Goal: Information Seeking & Learning: Learn about a topic

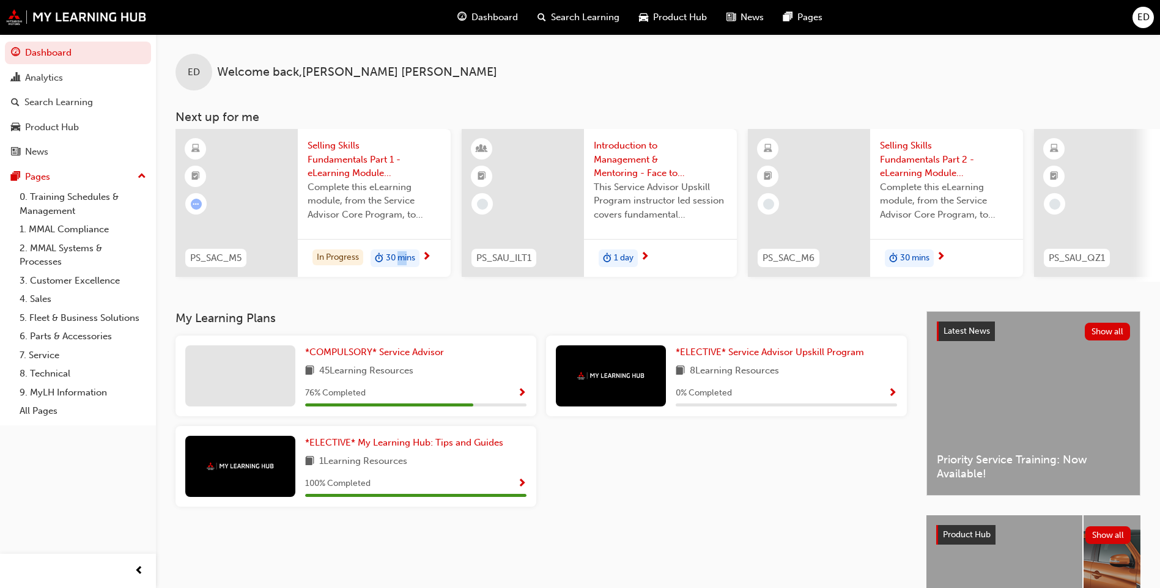
drag, startPoint x: 398, startPoint y: 309, endPoint x: 395, endPoint y: 315, distance: 7.1
click at [395, 311] on div "ED Welcome back , [PERSON_NAME] Next up for me PS_SAC_M5 Selling Skills Fundame…" at bounding box center [658, 172] width 1004 height 277
click at [427, 358] on span "*COMPULSORY* Service Advisor" at bounding box center [374, 352] width 139 height 11
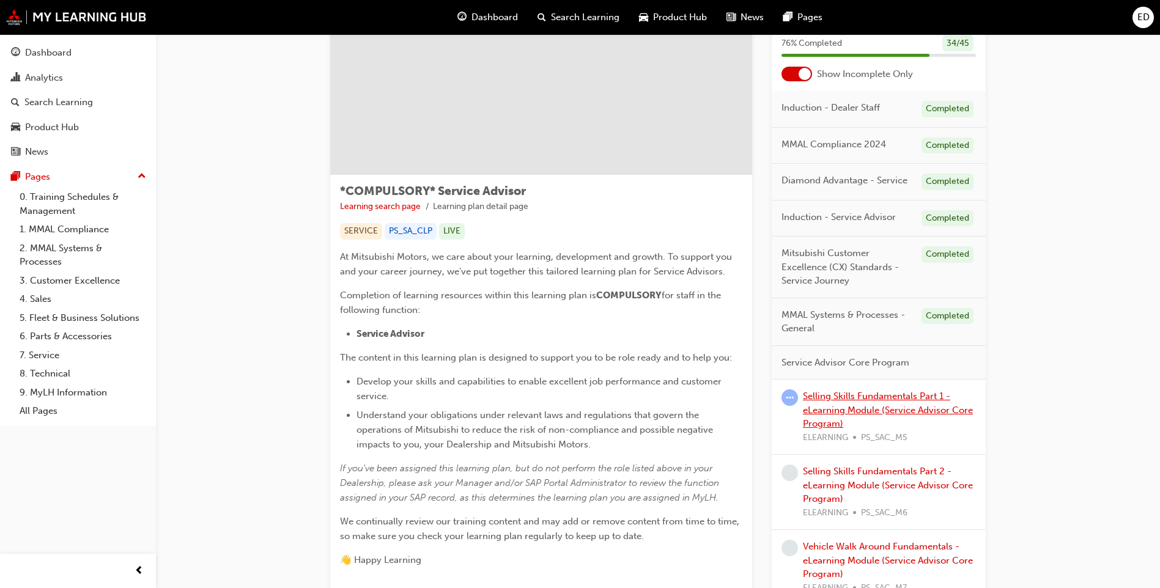
scroll to position [183, 0]
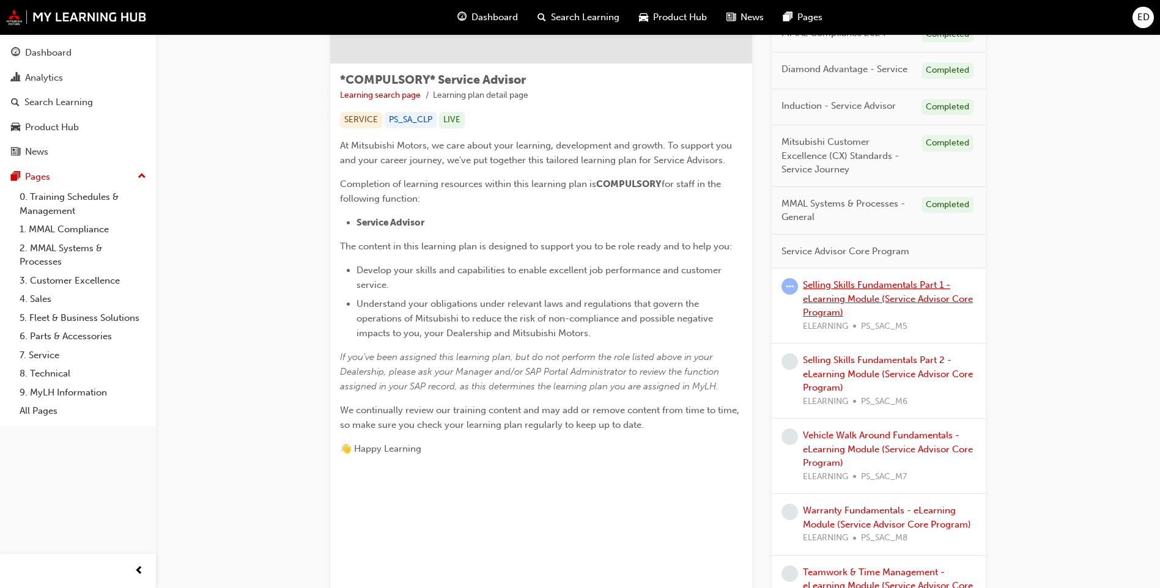
click at [865, 296] on link "Selling Skills Fundamentals Part 1 - eLearning Module (Service Advisor Core Pro…" at bounding box center [888, 299] width 170 height 39
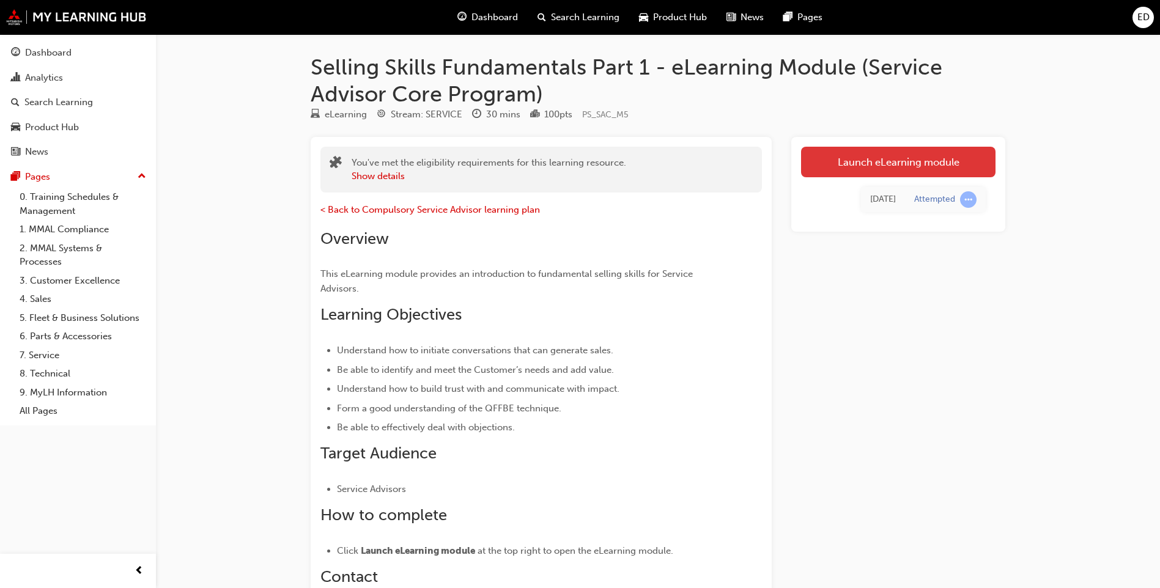
click at [847, 176] on link "Launch eLearning module" at bounding box center [898, 162] width 195 height 31
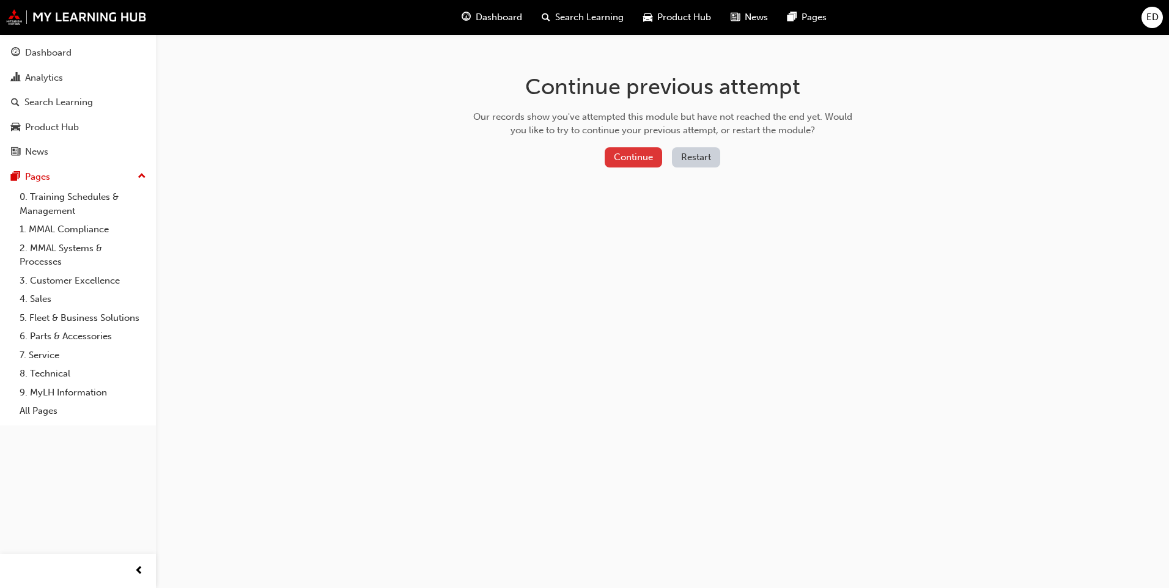
click at [645, 159] on button "Continue" at bounding box center [633, 157] width 57 height 20
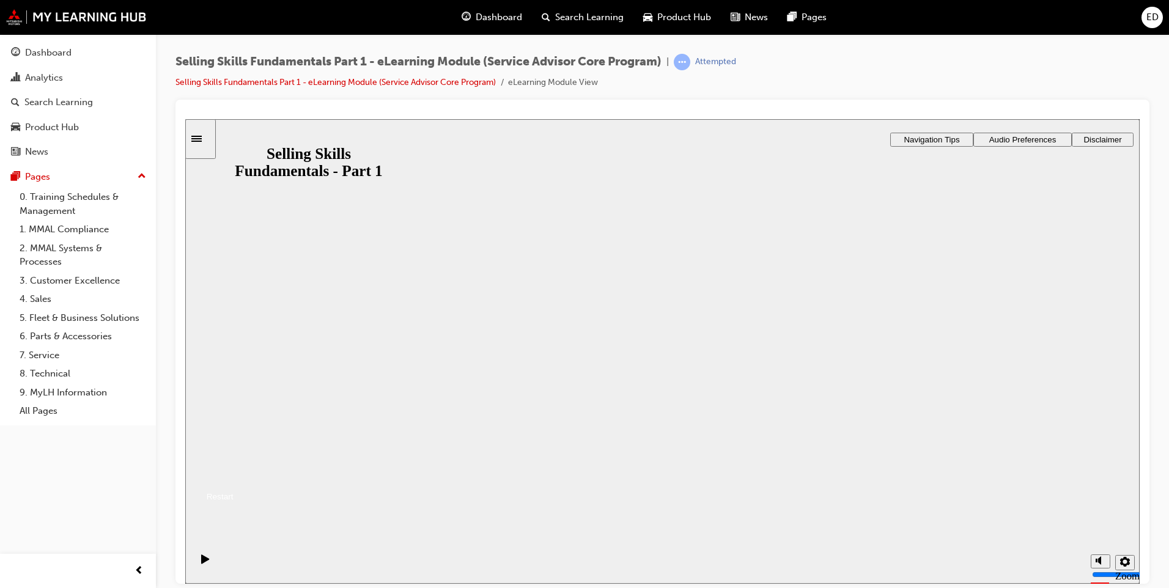
click at [234, 473] on button "Resume" at bounding box center [209, 481] width 48 height 16
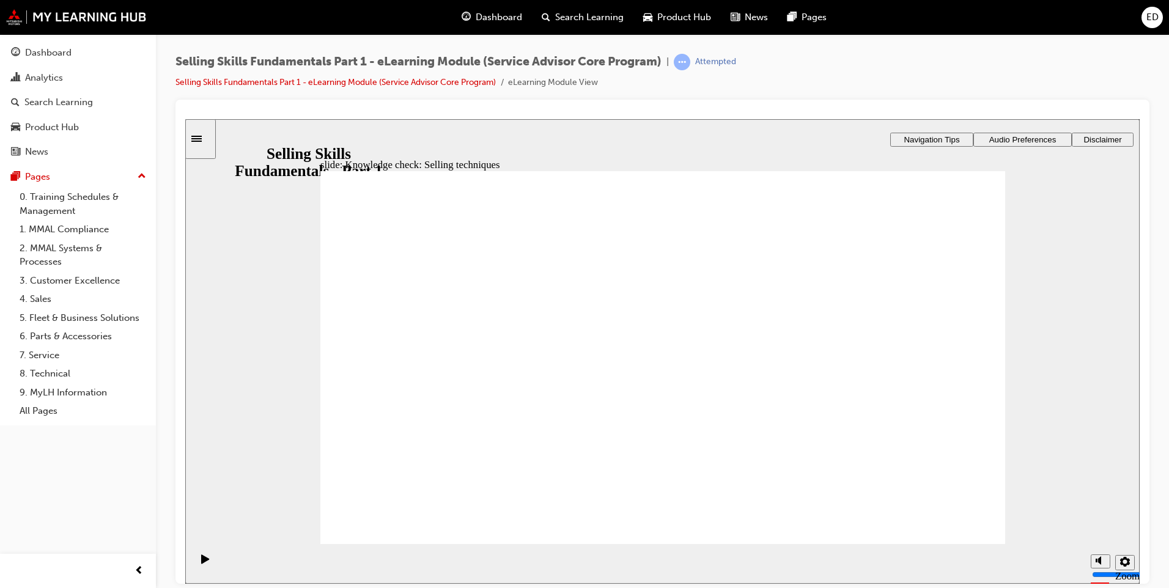
click at [1152, 22] on span "ED" at bounding box center [1153, 17] width 12 height 14
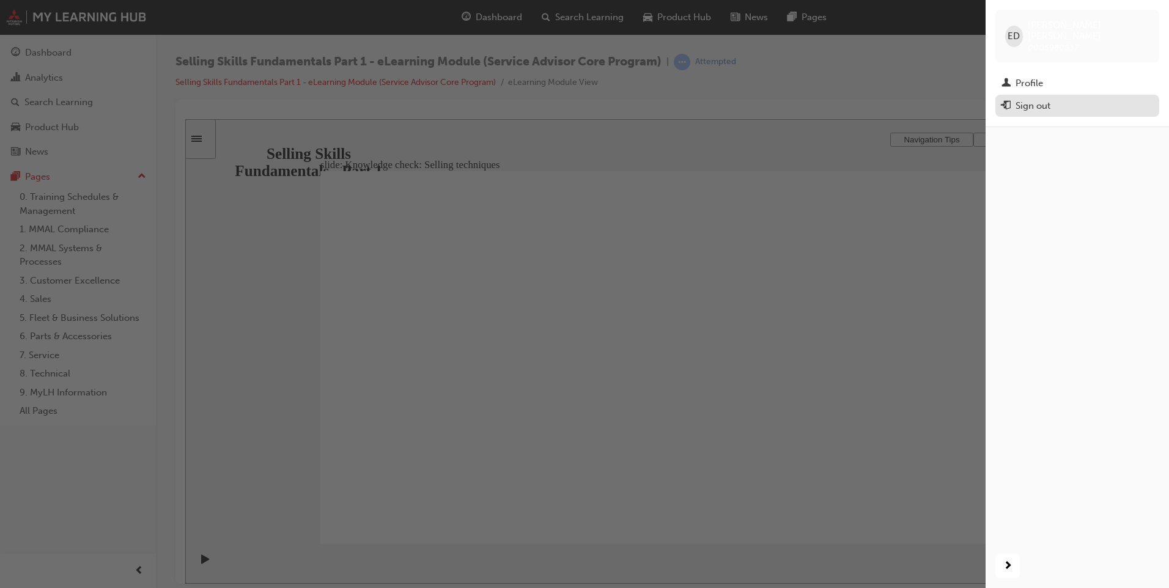
click at [1119, 98] on div "Sign out" at bounding box center [1078, 105] width 152 height 15
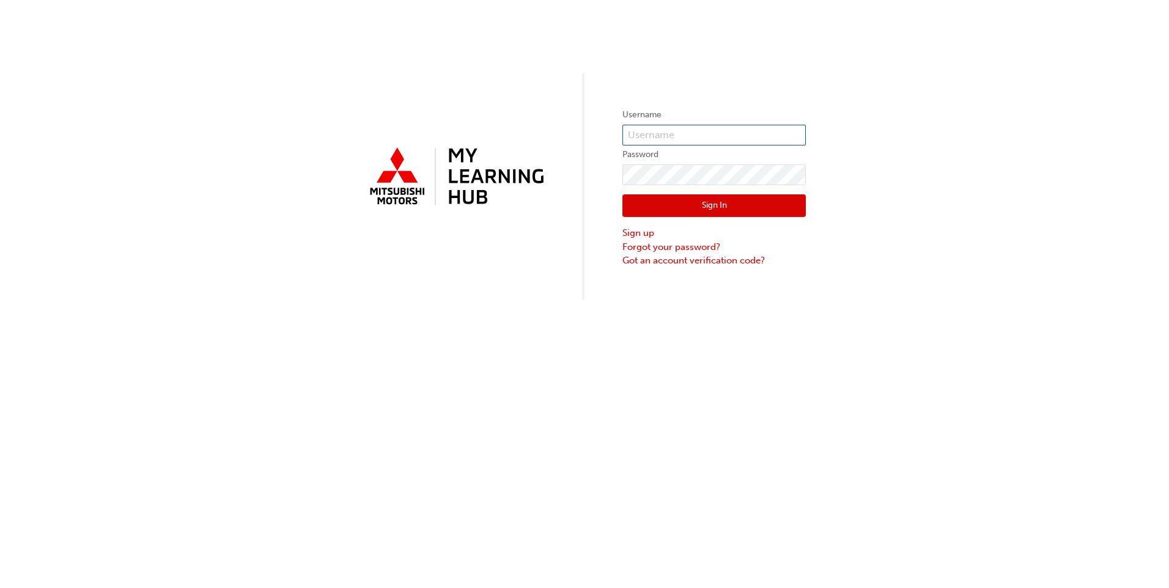
type input "0005980837"
click at [727, 202] on button "Sign In" at bounding box center [714, 206] width 183 height 23
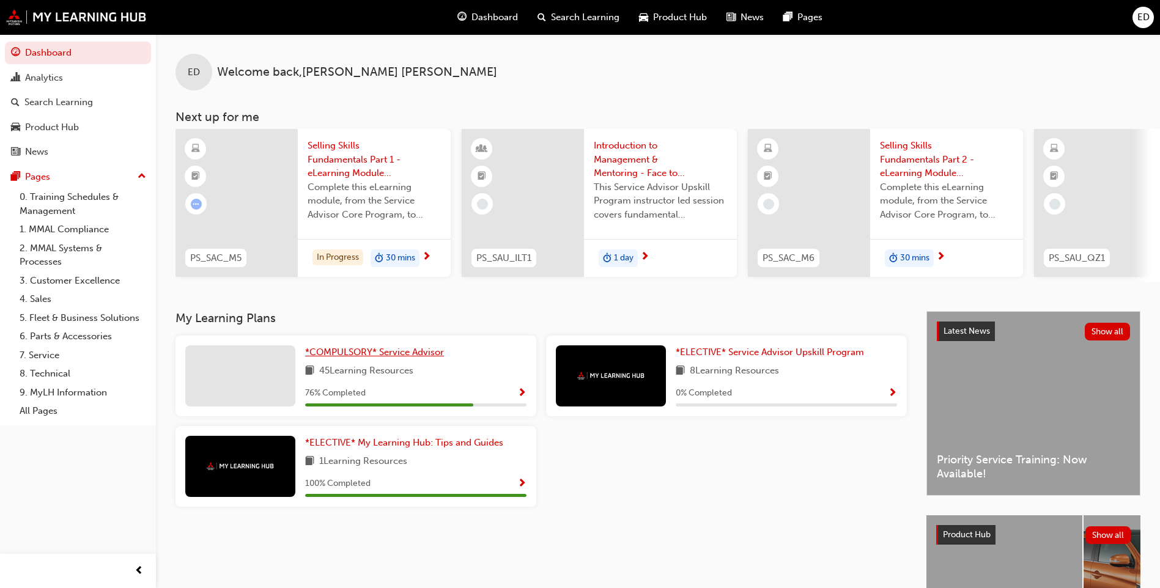
click at [412, 358] on span "*COMPULSORY* Service Advisor" at bounding box center [374, 352] width 139 height 11
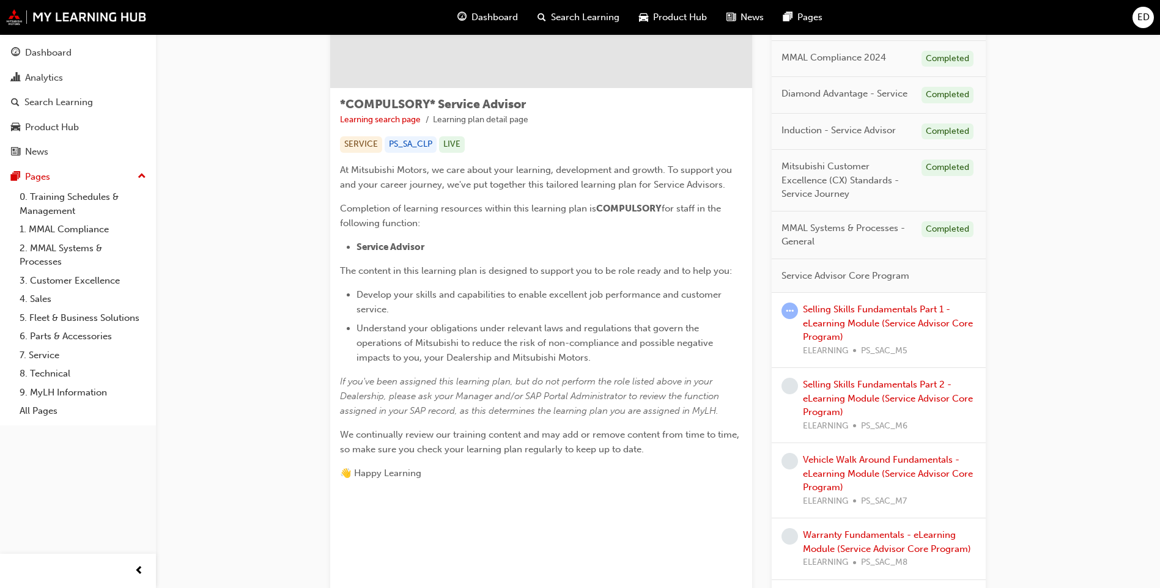
scroll to position [183, 0]
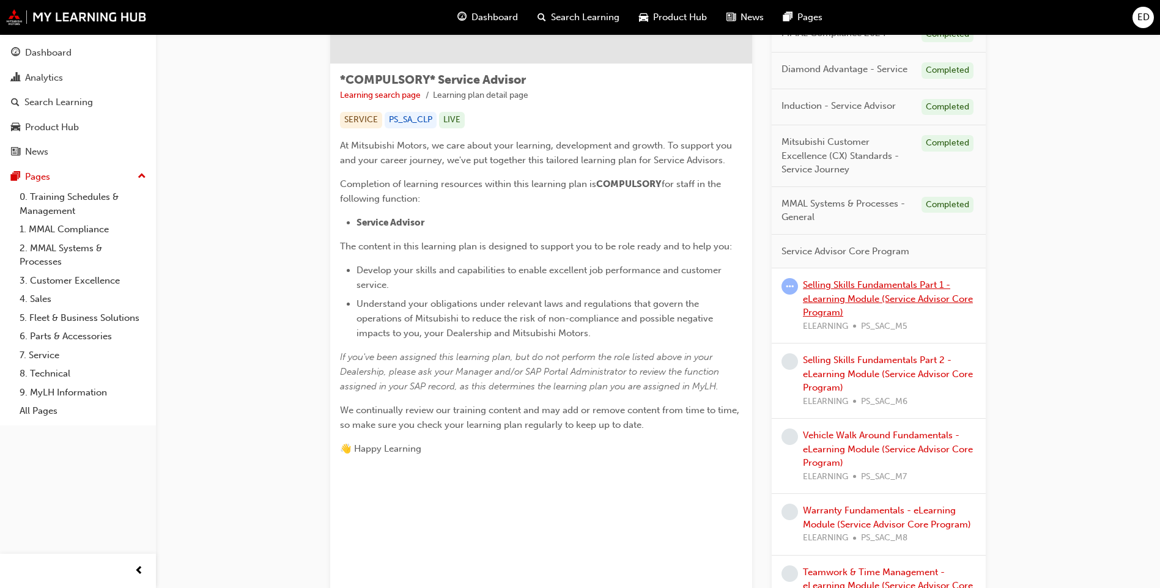
click at [840, 299] on link "Selling Skills Fundamentals Part 1 - eLearning Module (Service Advisor Core Pro…" at bounding box center [888, 299] width 170 height 39
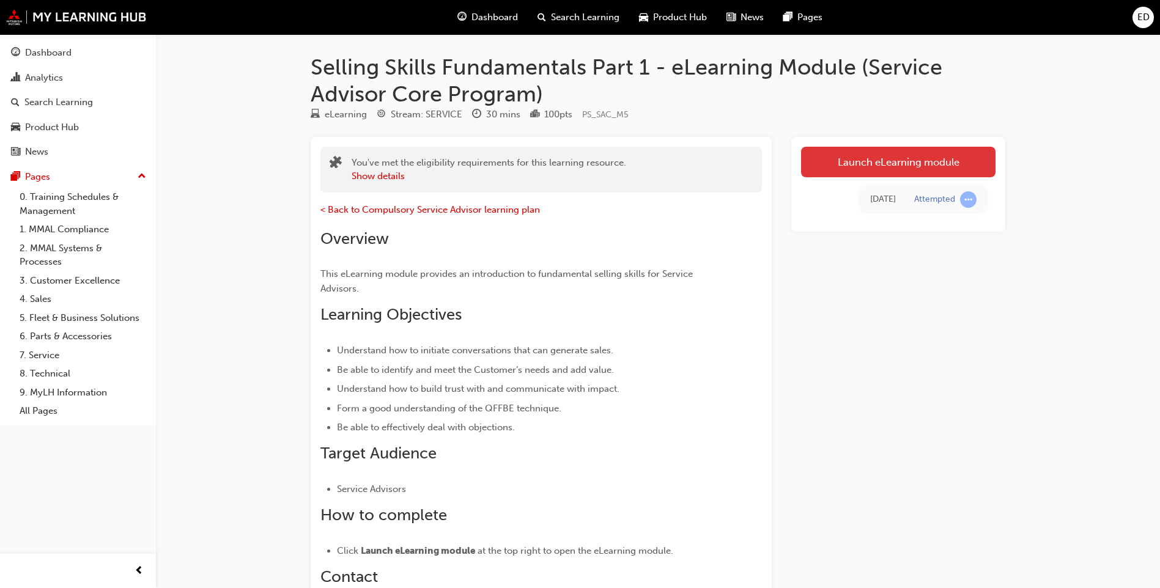
click at [894, 150] on link "Launch eLearning module" at bounding box center [898, 162] width 195 height 31
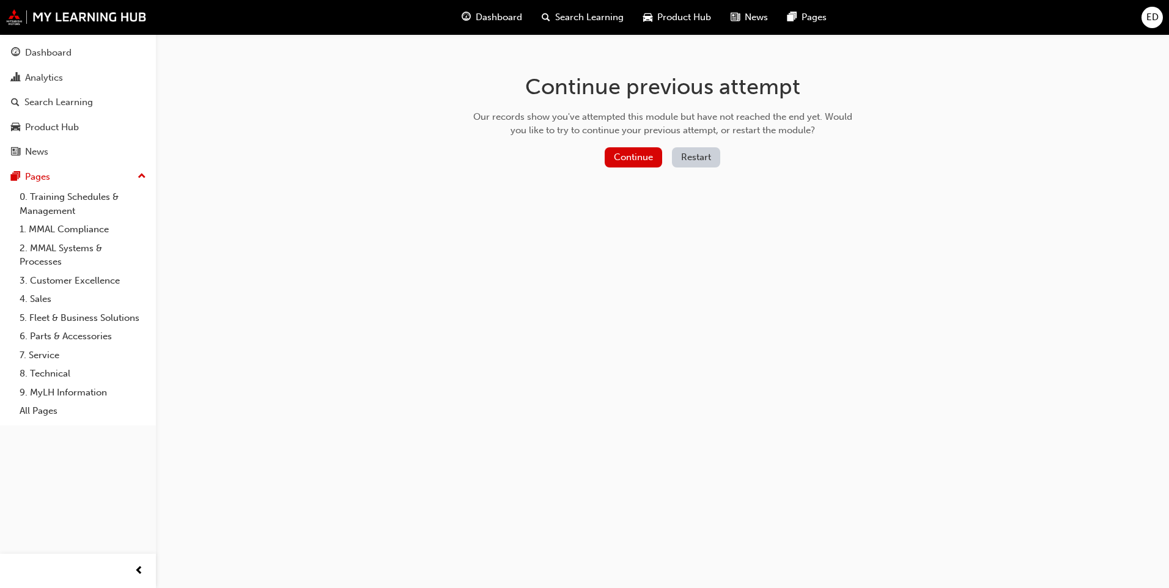
click at [703, 149] on button "Restart" at bounding box center [696, 157] width 48 height 20
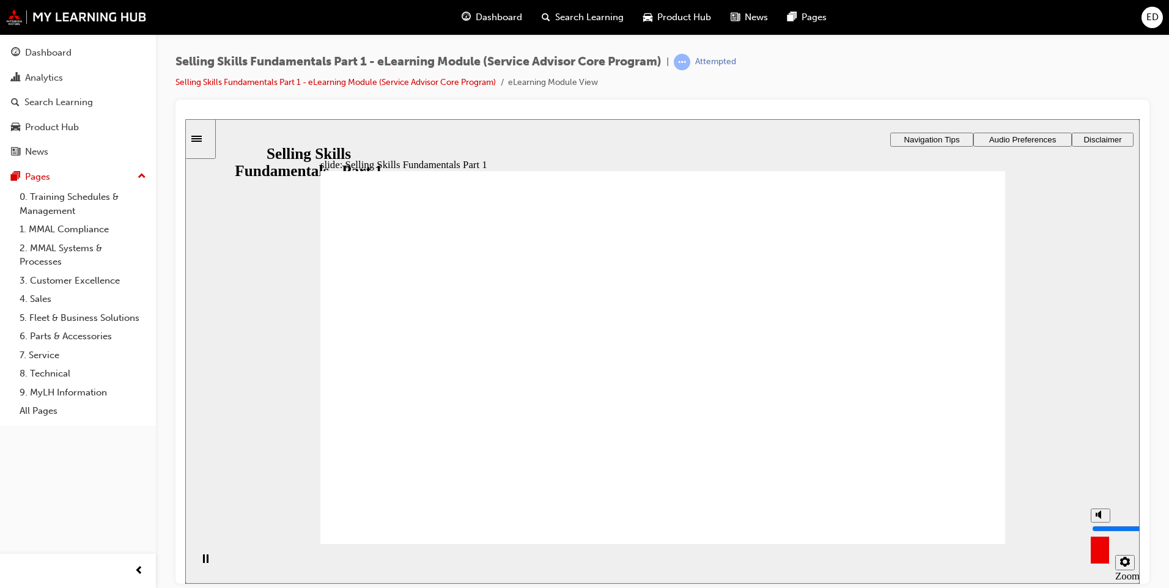
click at [1098, 558] on div "misc controls" at bounding box center [1100, 545] width 18 height 46
drag, startPoint x: 1099, startPoint y: 512, endPoint x: 1096, endPoint y: 558, distance: 45.9
type input "0"
click at [1096, 533] on input "volume" at bounding box center [1131, 529] width 79 height 10
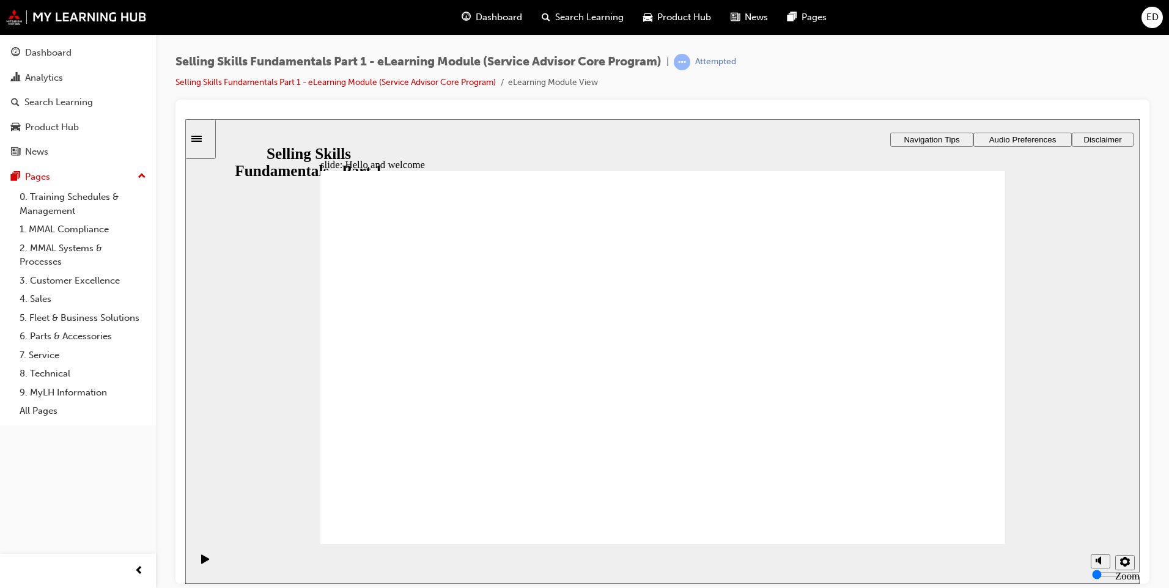
drag, startPoint x: 930, startPoint y: 552, endPoint x: 948, endPoint y: 571, distance: 25.5
click at [939, 574] on div "slide: Hello and welcome Rectangle 1 Rectangle 3 Hello and welcome Welcome to p…" at bounding box center [662, 351] width 955 height 465
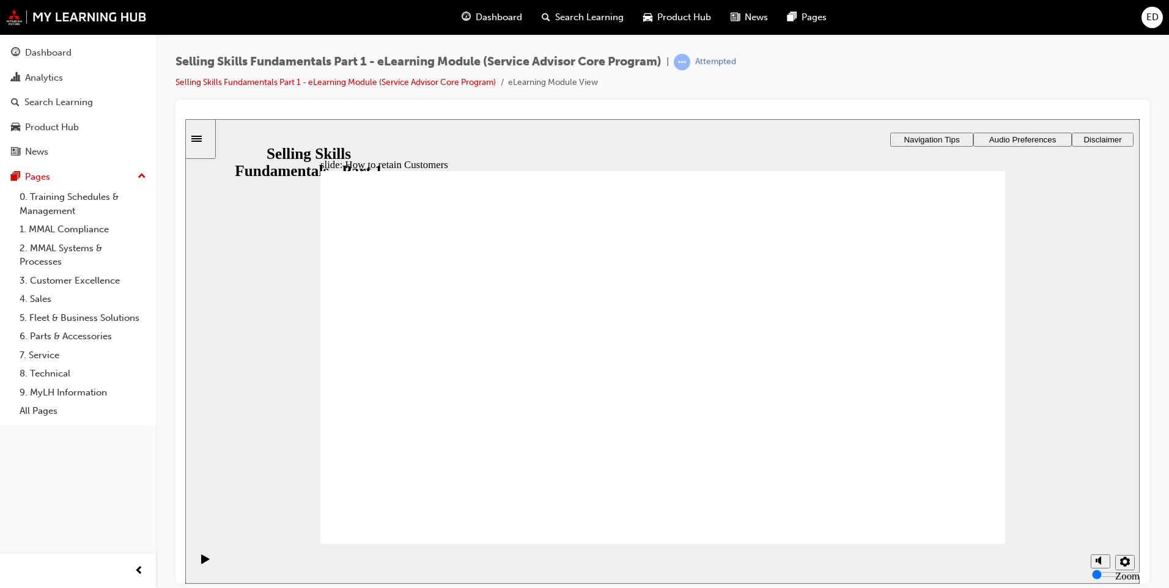
drag, startPoint x: 966, startPoint y: 513, endPoint x: 961, endPoint y: 517, distance: 6.9
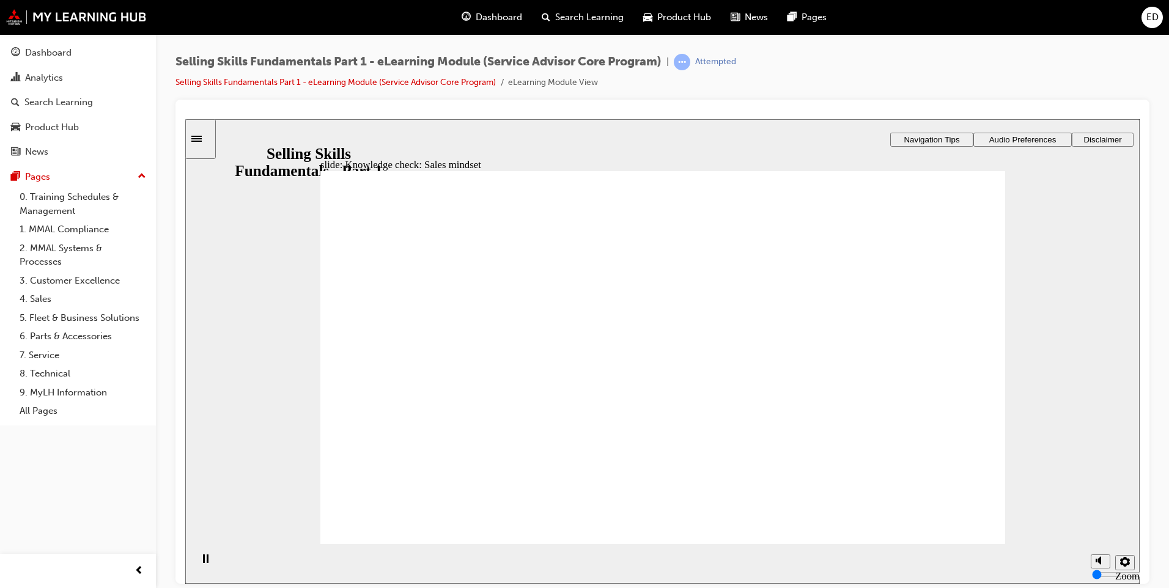
radio input "true"
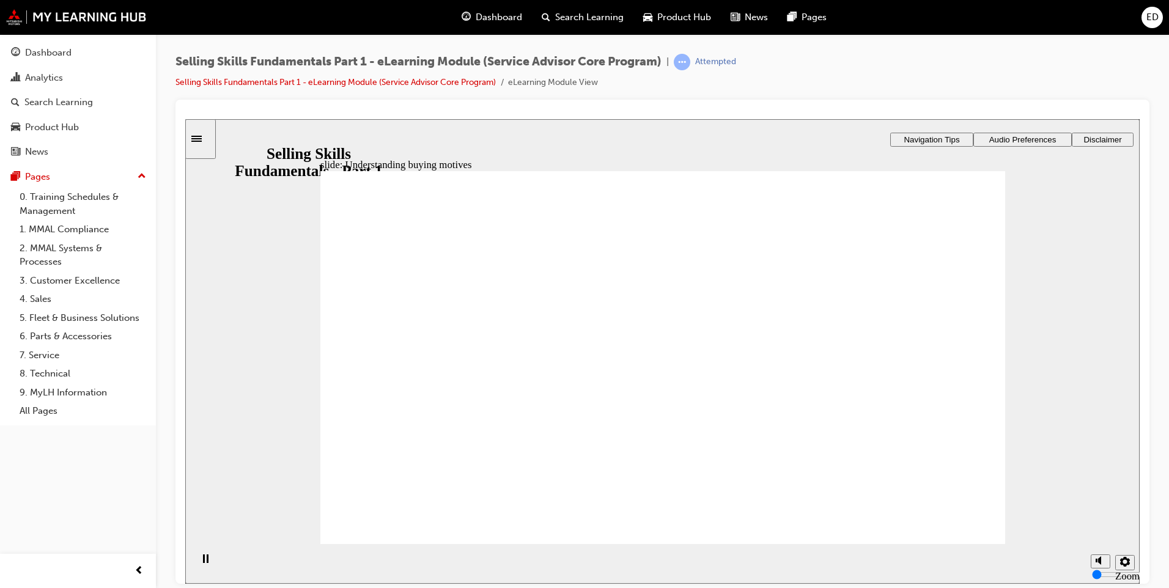
click at [971, 544] on section "Playback Speed 2 1.75 1.5 1.25 Normal" at bounding box center [662, 564] width 955 height 40
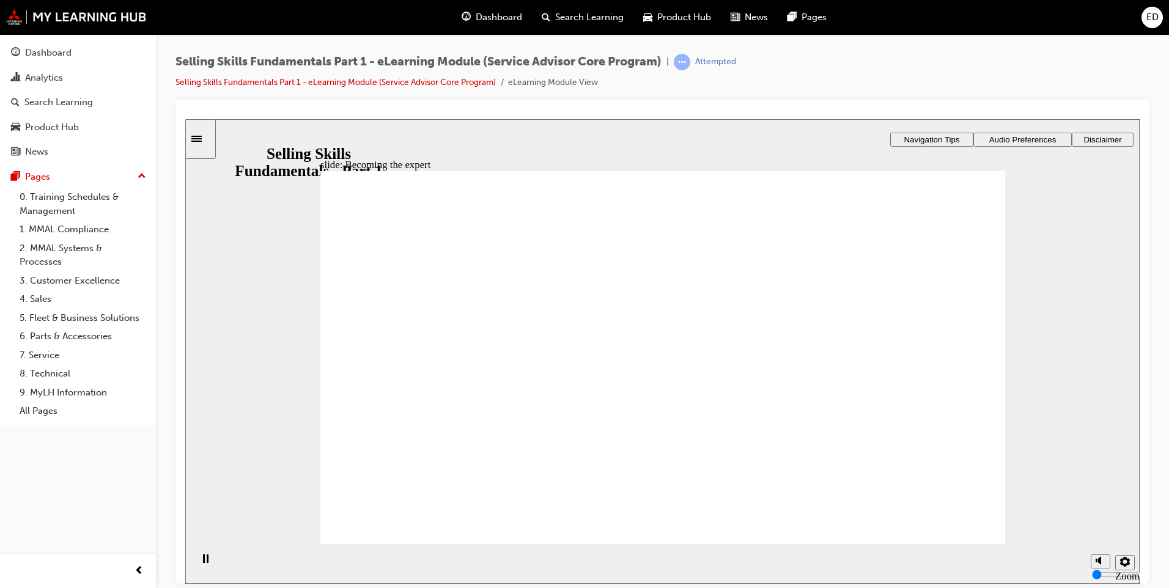
radio input "true"
drag, startPoint x: 670, startPoint y: 469, endPoint x: 676, endPoint y: 473, distance: 7.7
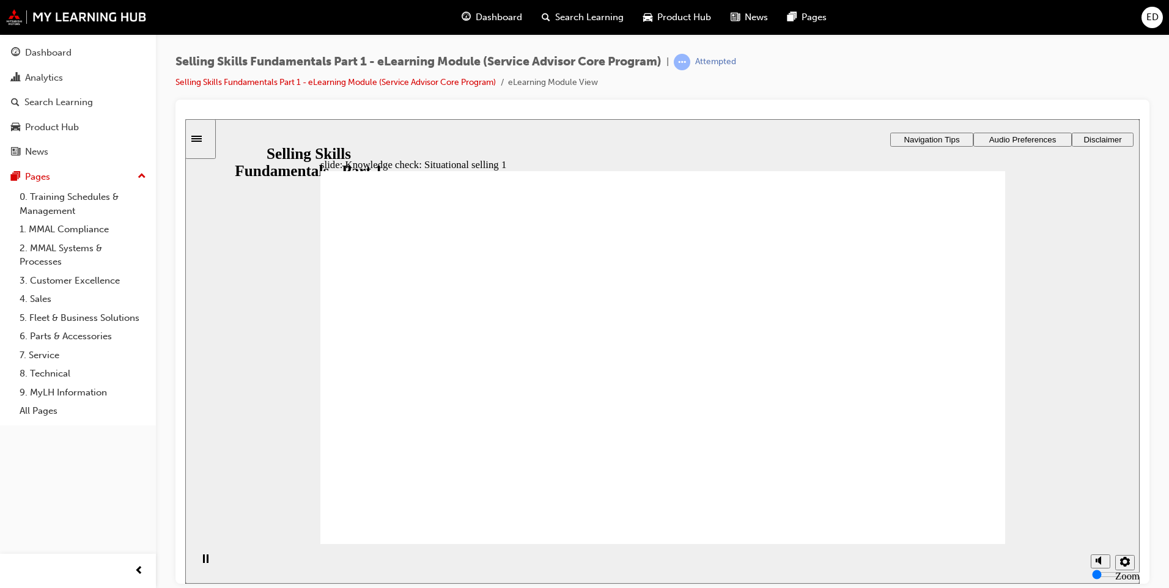
drag, startPoint x: 943, startPoint y: 526, endPoint x: 944, endPoint y: 539, distance: 13.5
radio input "true"
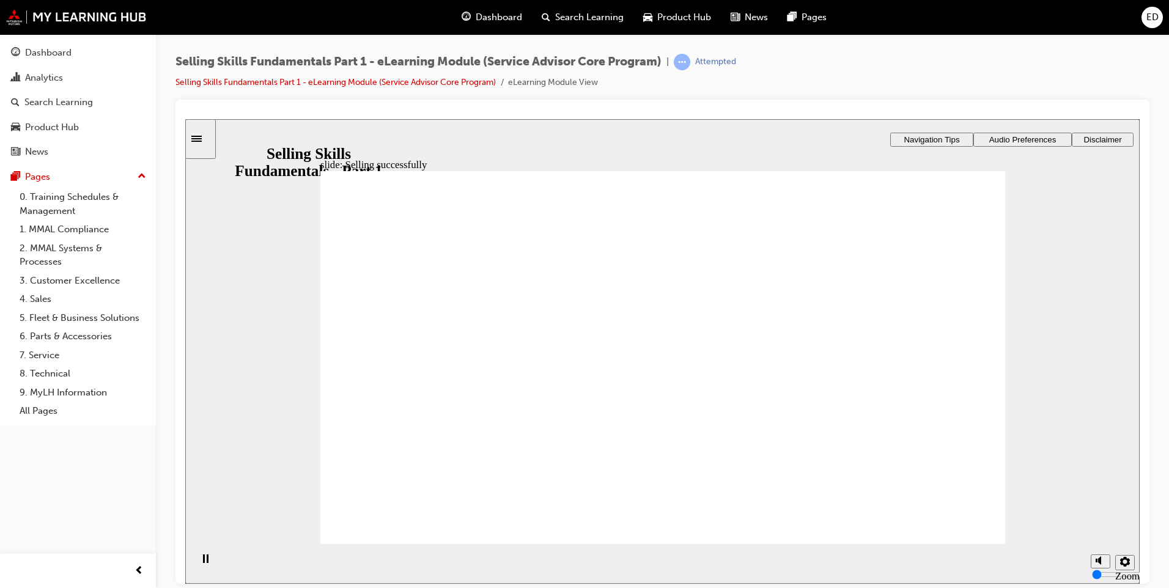
drag, startPoint x: 853, startPoint y: 266, endPoint x: 850, endPoint y: 272, distance: 6.6
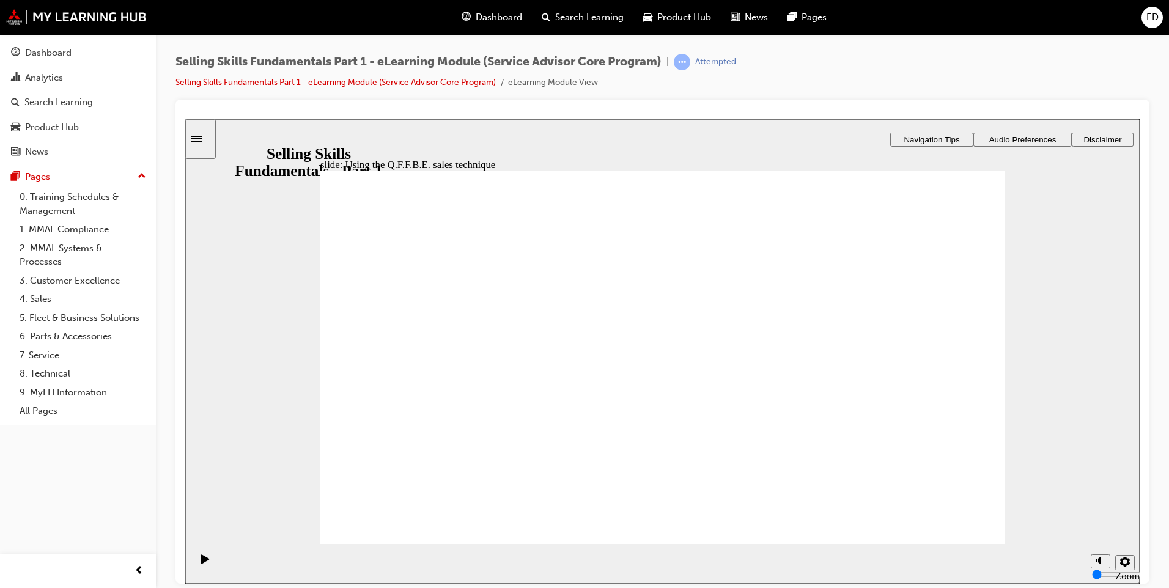
drag, startPoint x: 874, startPoint y: 251, endPoint x: 873, endPoint y: 230, distance: 21.4
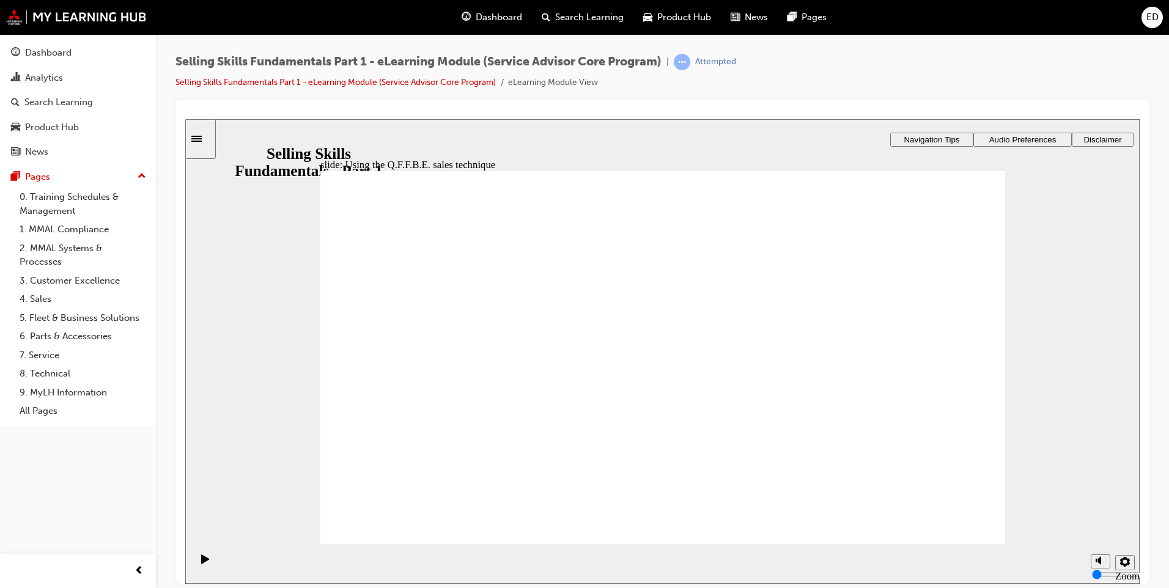
drag, startPoint x: 855, startPoint y: 268, endPoint x: 873, endPoint y: 287, distance: 26.0
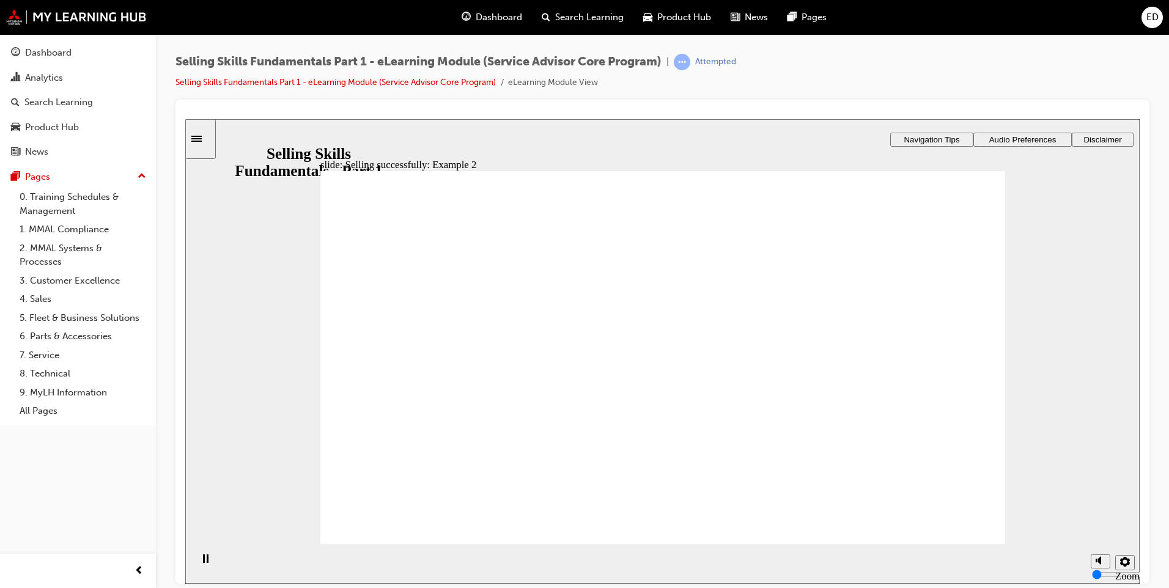
drag, startPoint x: 412, startPoint y: 330, endPoint x: 423, endPoint y: 352, distance: 24.6
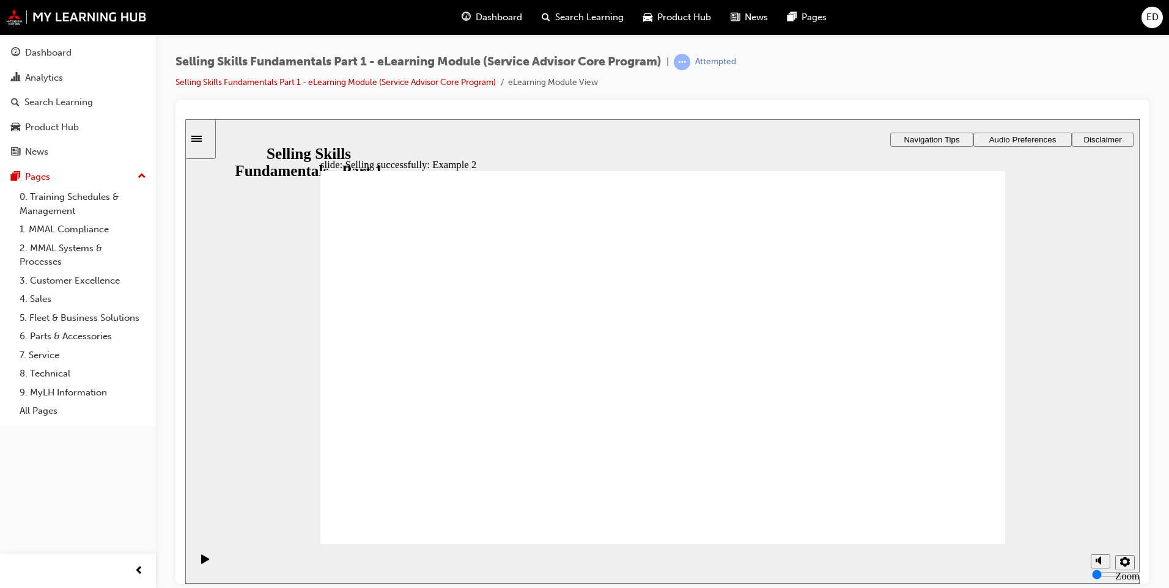
drag, startPoint x: 402, startPoint y: 434, endPoint x: 423, endPoint y: 447, distance: 23.6
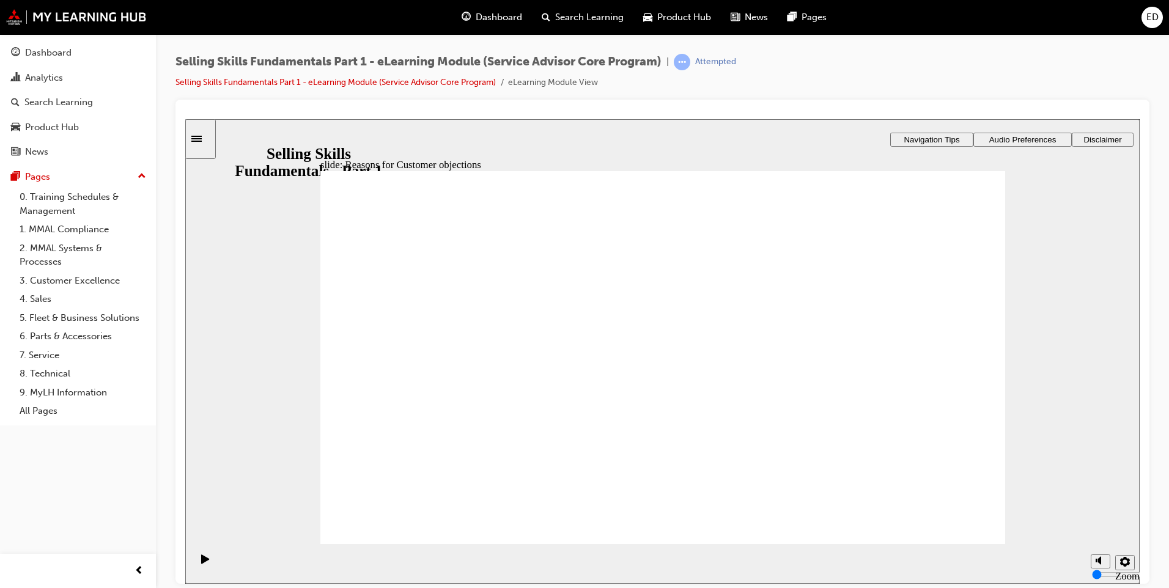
click at [959, 546] on section "Playback Speed 2 1.75 1.5 1.25 Normal" at bounding box center [662, 564] width 955 height 40
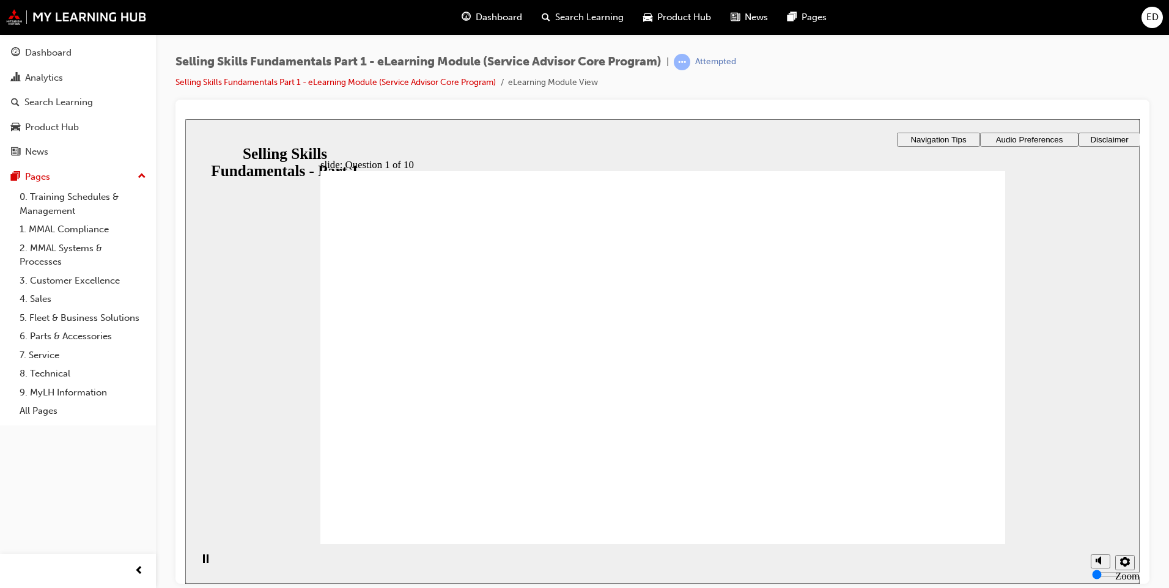
checkbox input "true"
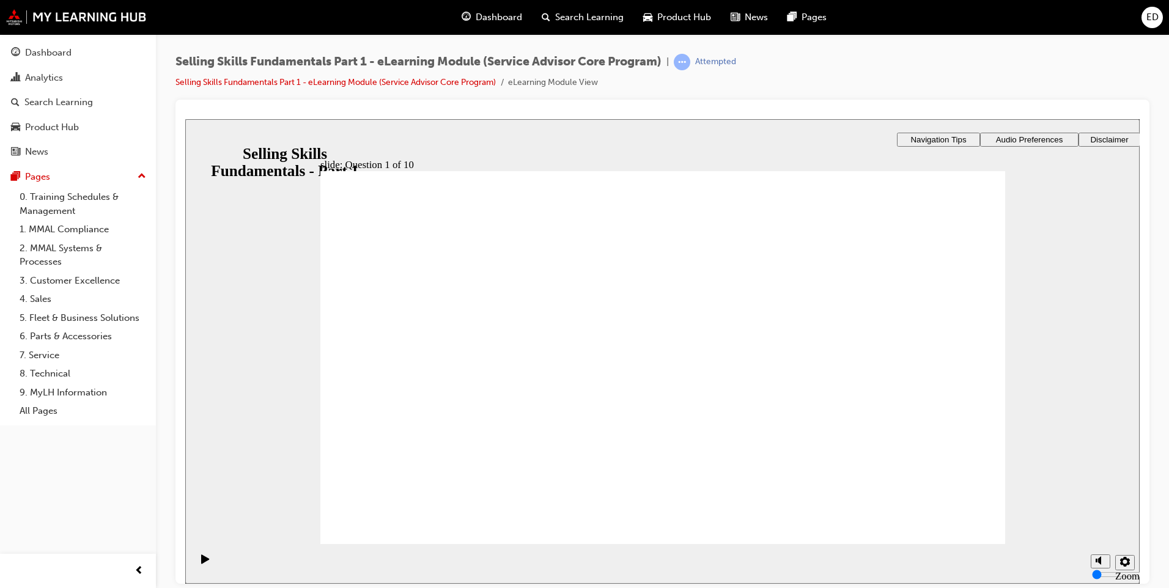
checkbox input "true"
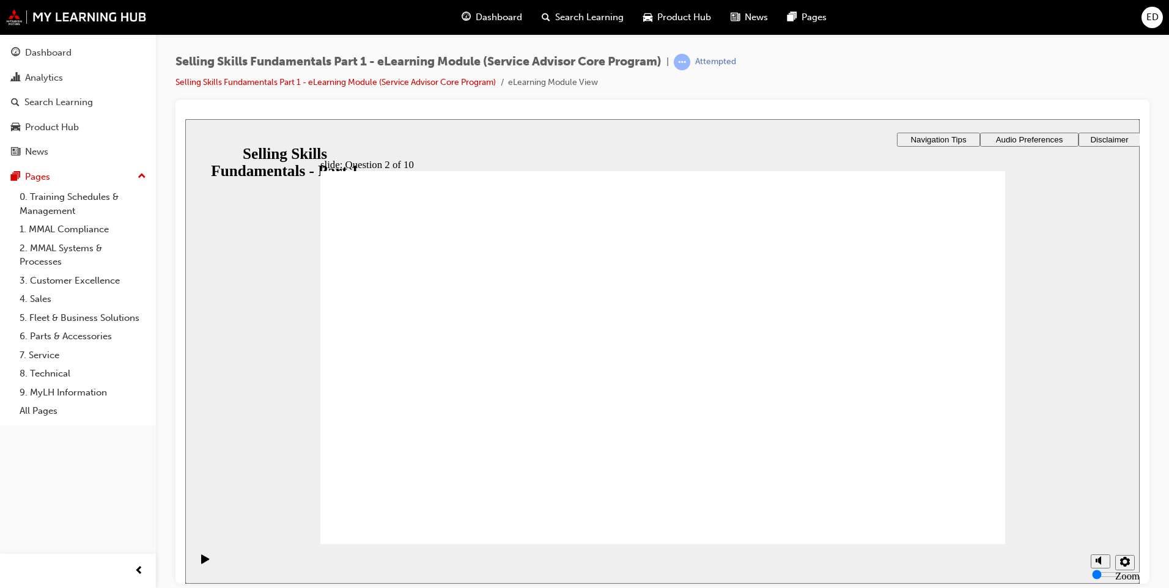
checkbox input "true"
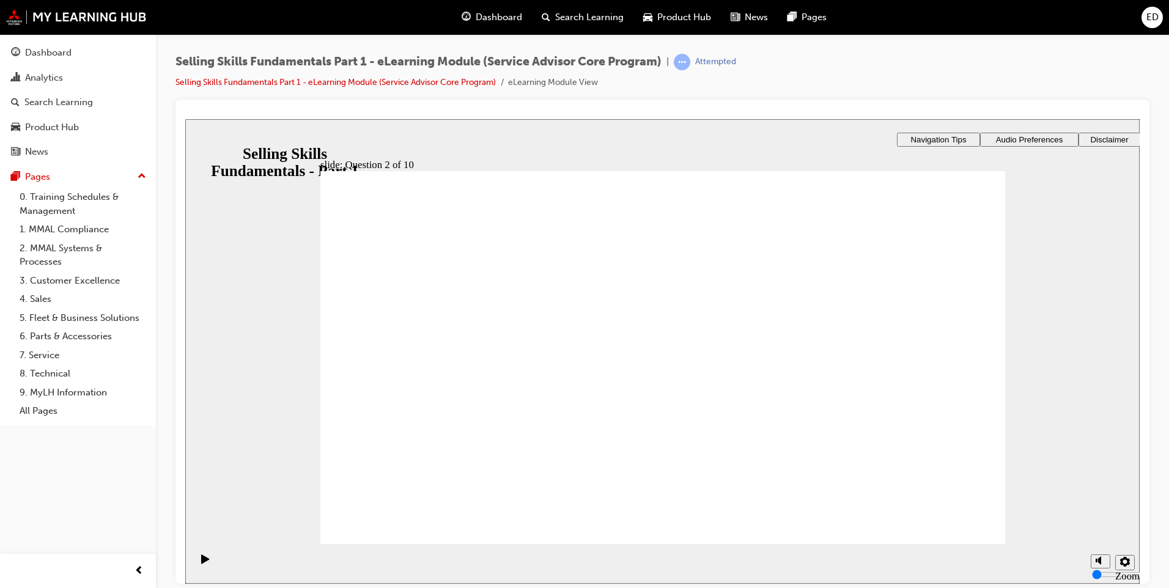
checkbox input "true"
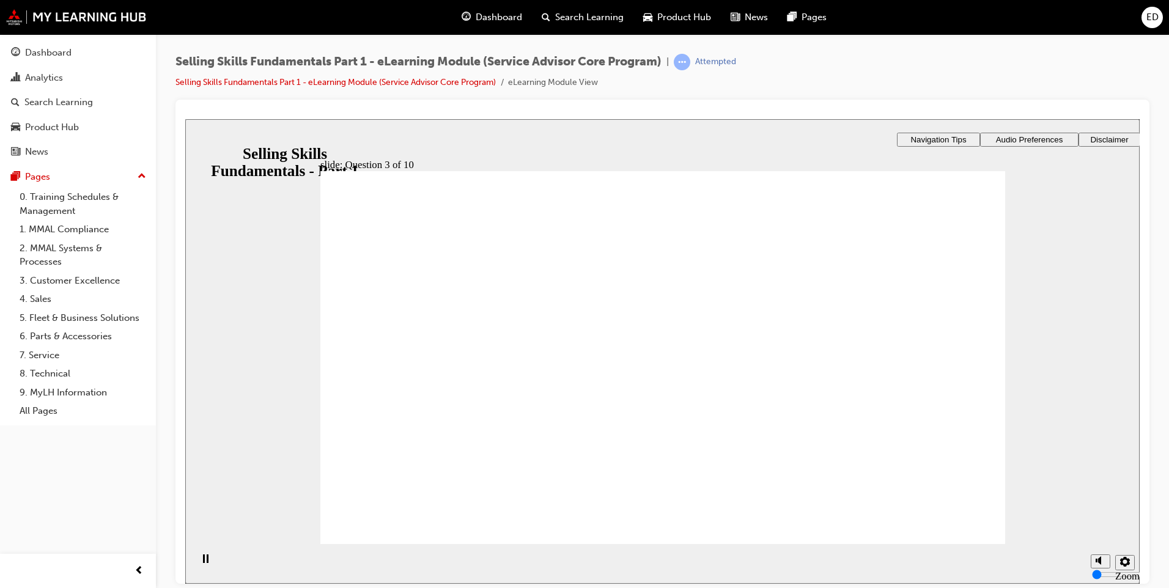
radio input "true"
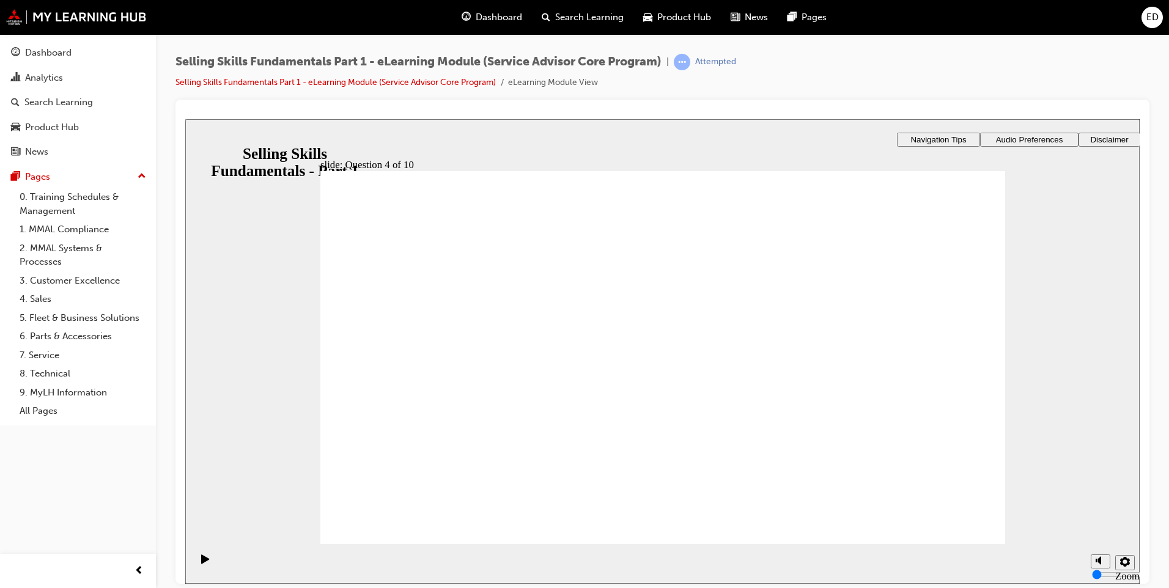
radio input "true"
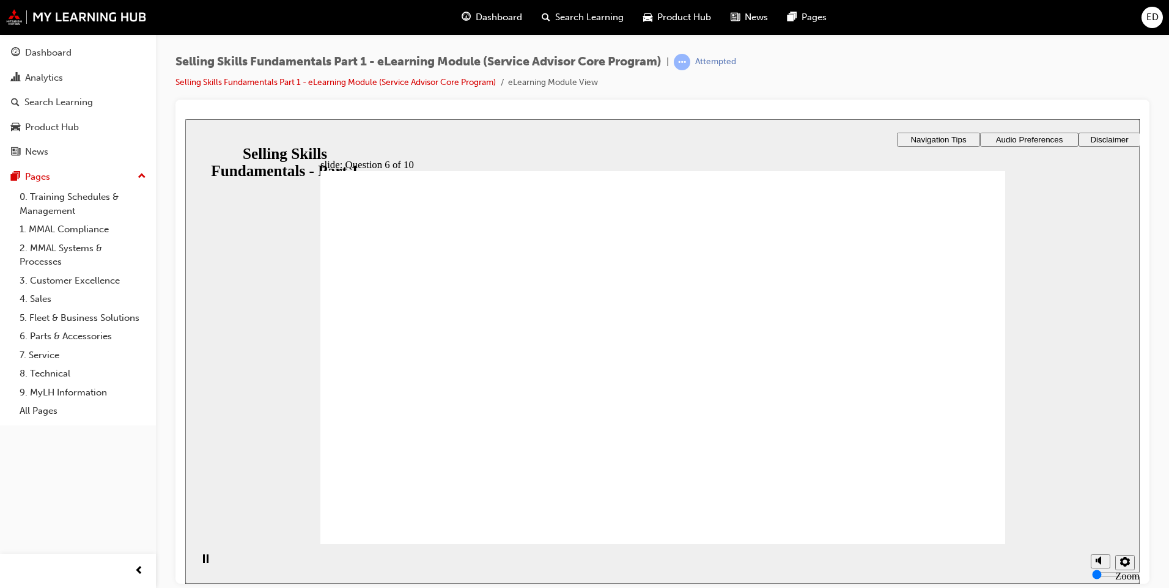
radio input "true"
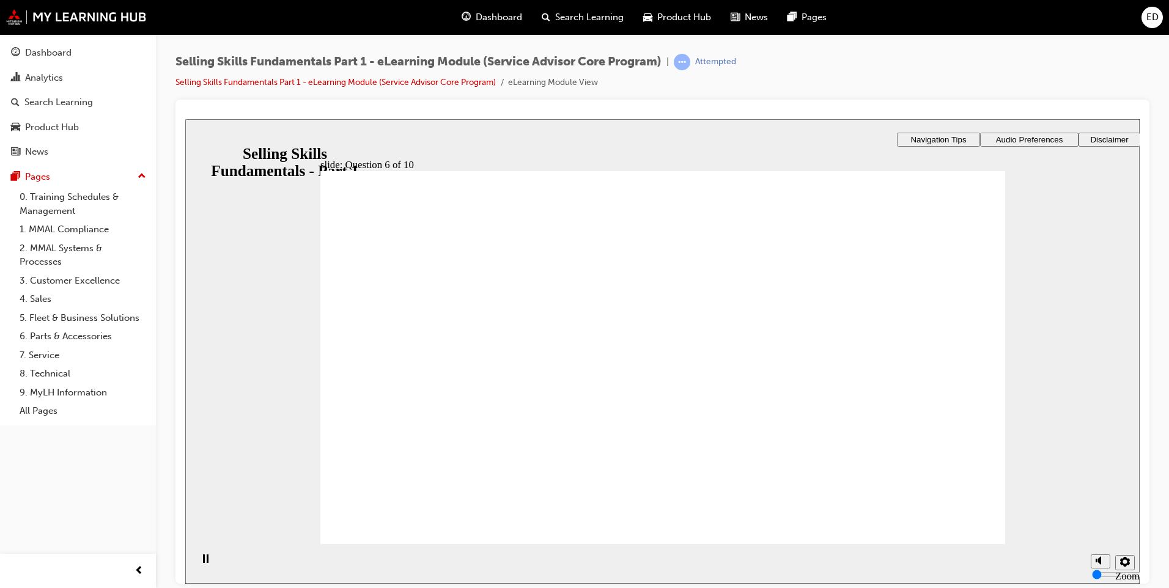
click at [956, 548] on section "Playback Speed 2 1.75 1.5 1.25 Normal" at bounding box center [662, 564] width 955 height 40
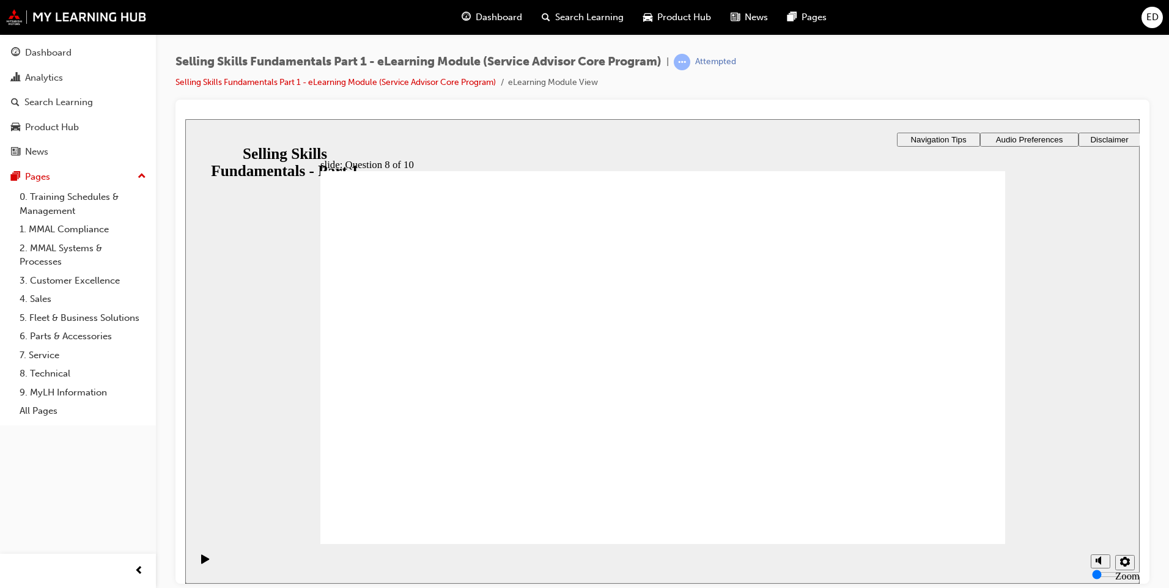
radio input "true"
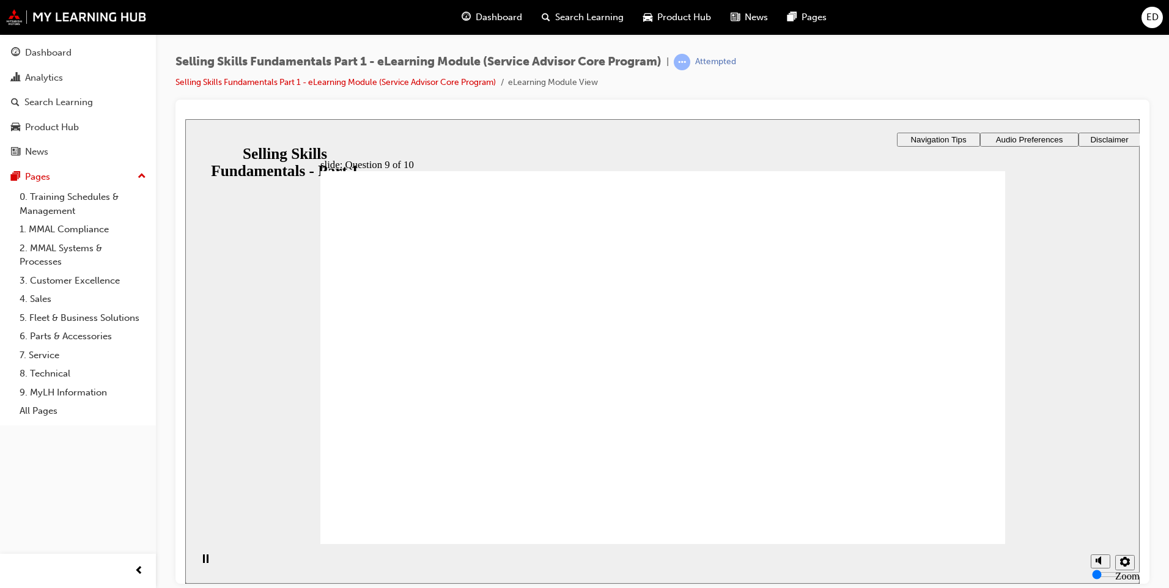
radio input "true"
drag, startPoint x: 662, startPoint y: 430, endPoint x: 674, endPoint y: 435, distance: 12.6
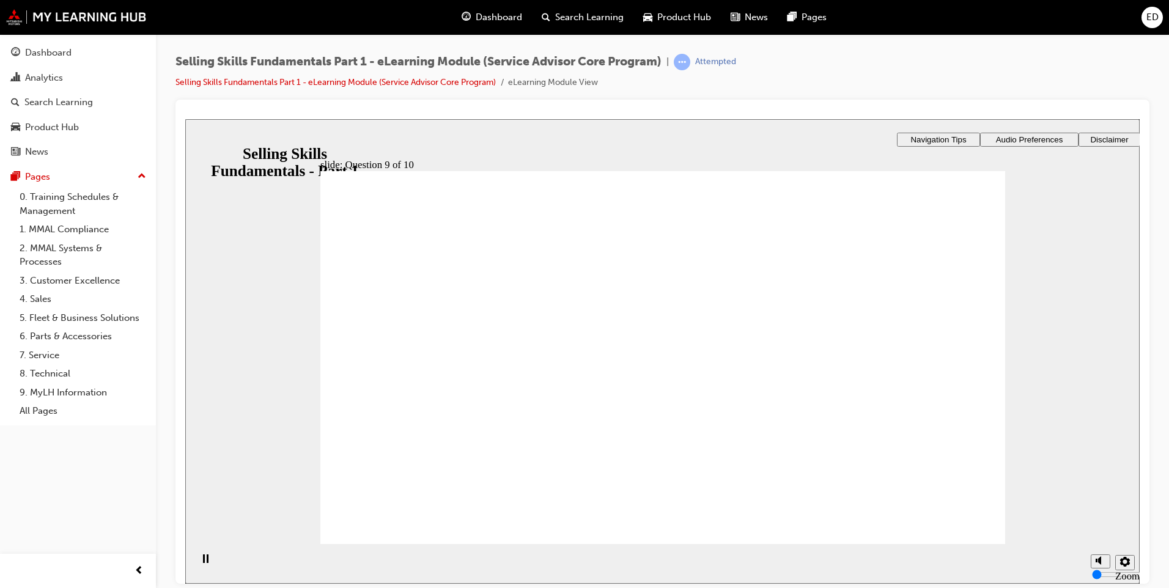
radio input "true"
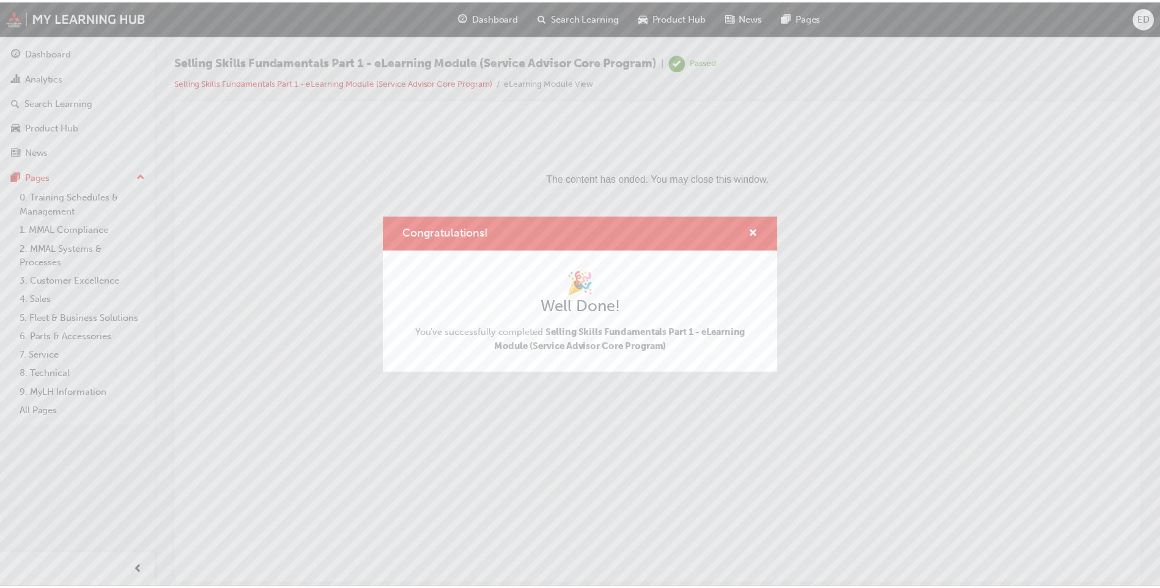
scroll to position [0, 0]
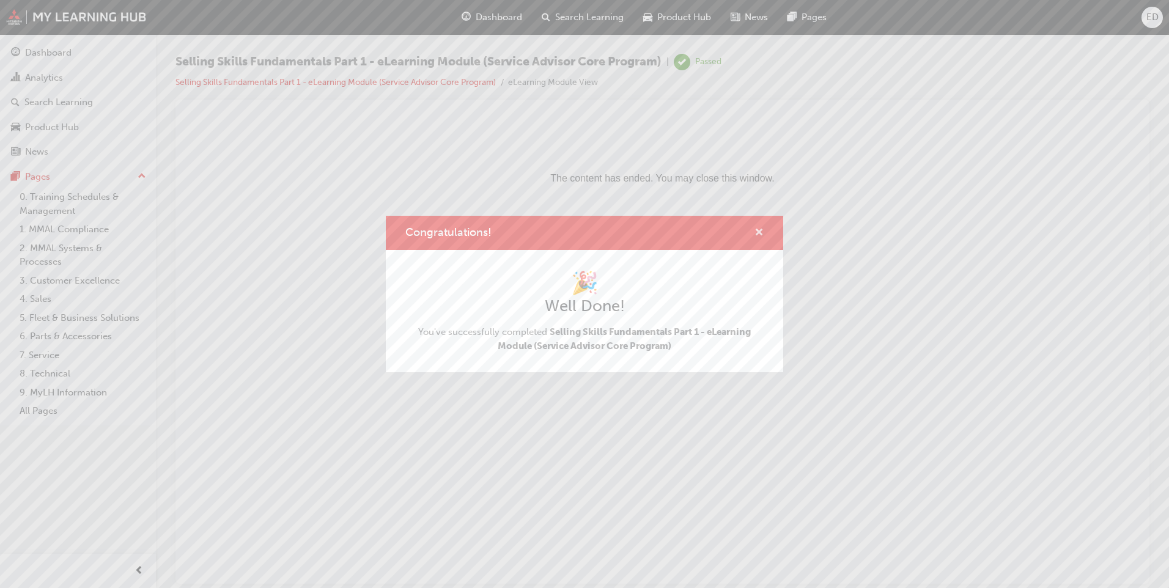
click at [762, 238] on span "cross-icon" at bounding box center [759, 233] width 9 height 11
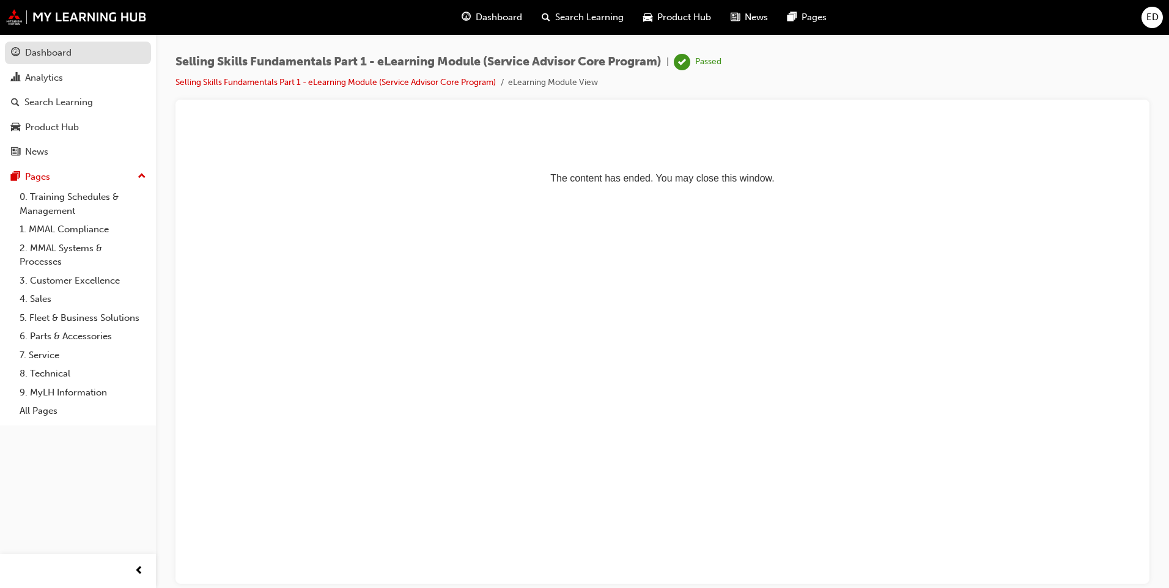
click at [10, 53] on link "Dashboard" at bounding box center [78, 53] width 146 height 23
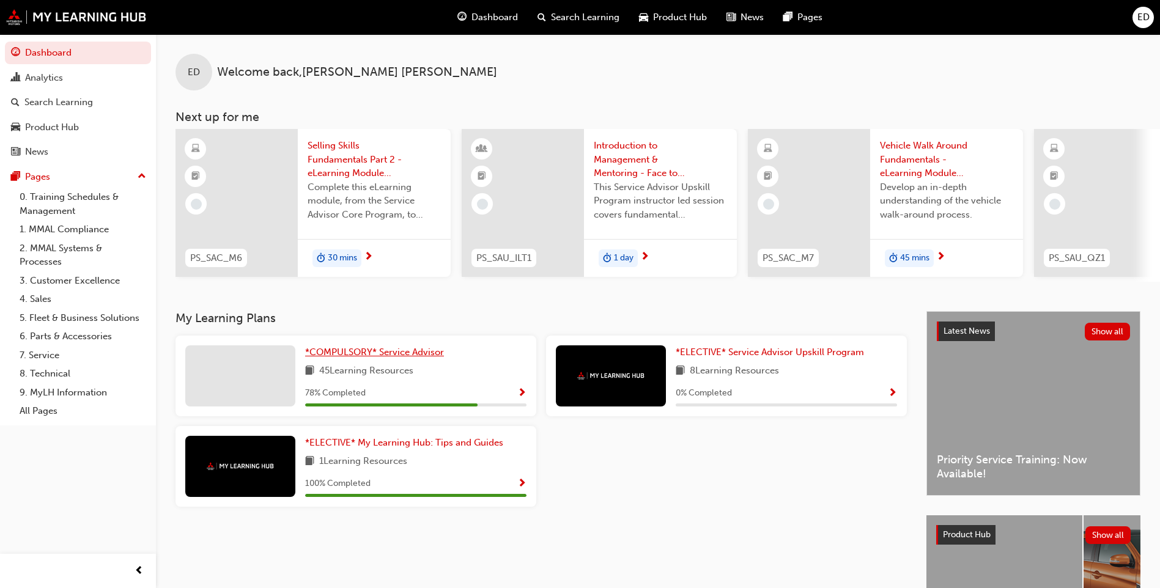
click at [357, 358] on span "*COMPULSORY* Service Advisor" at bounding box center [374, 352] width 139 height 11
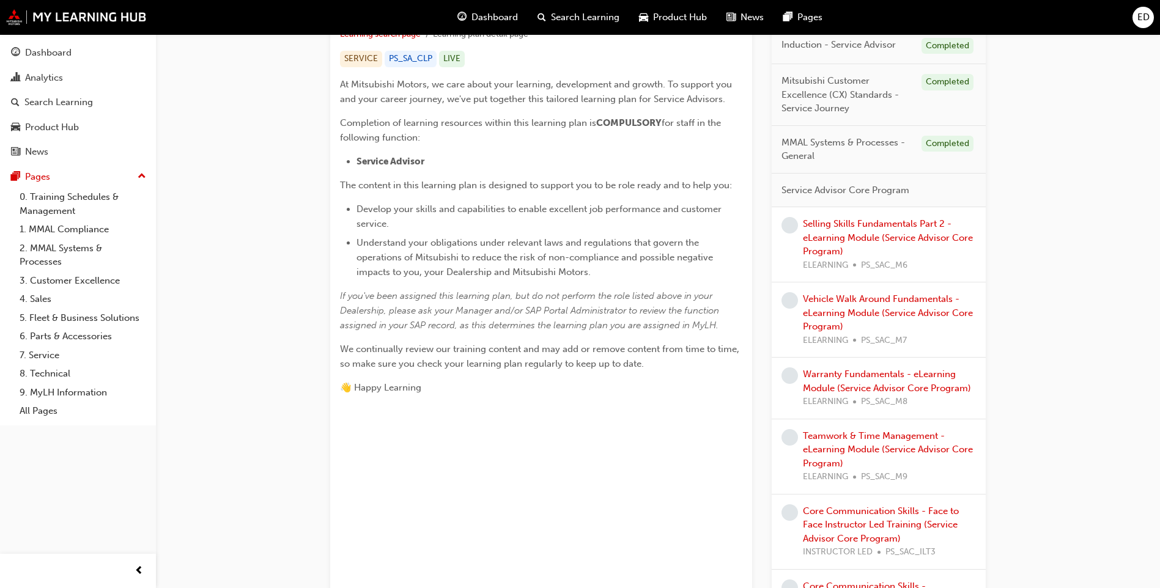
scroll to position [183, 0]
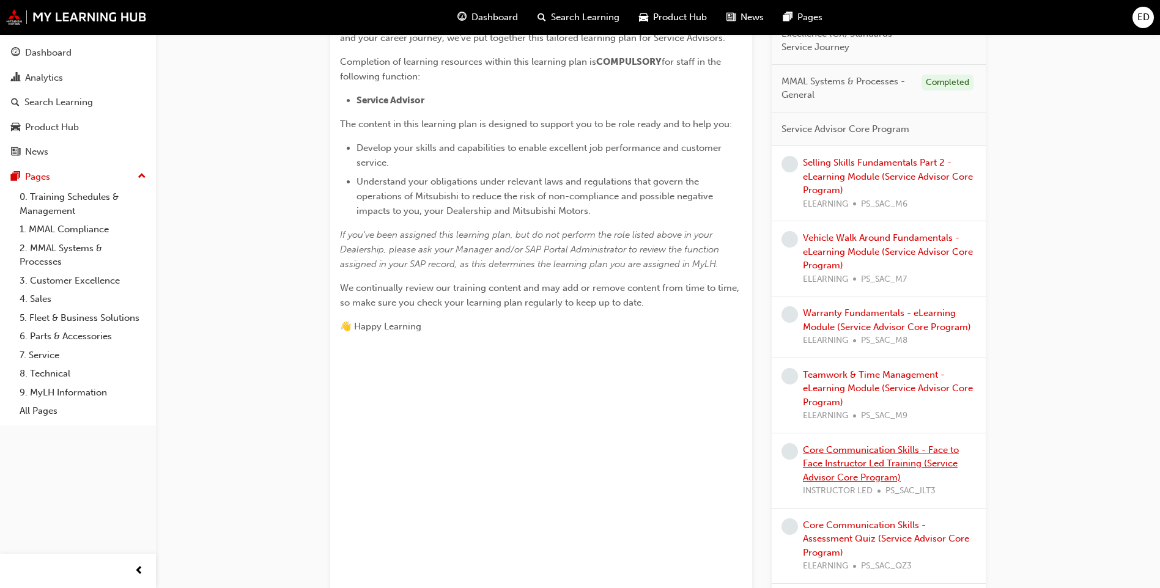
click at [843, 475] on link "Core Communication Skills - Face to Face Instructor Led Training (Service Advis…" at bounding box center [881, 464] width 156 height 39
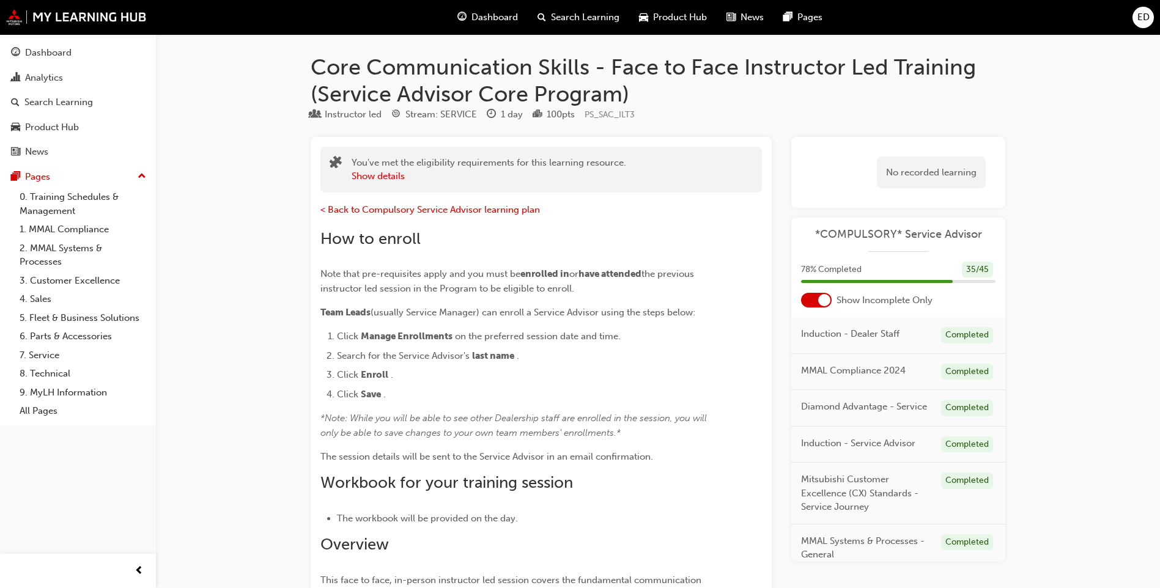
click at [1142, 18] on span "ED" at bounding box center [1144, 17] width 12 height 14
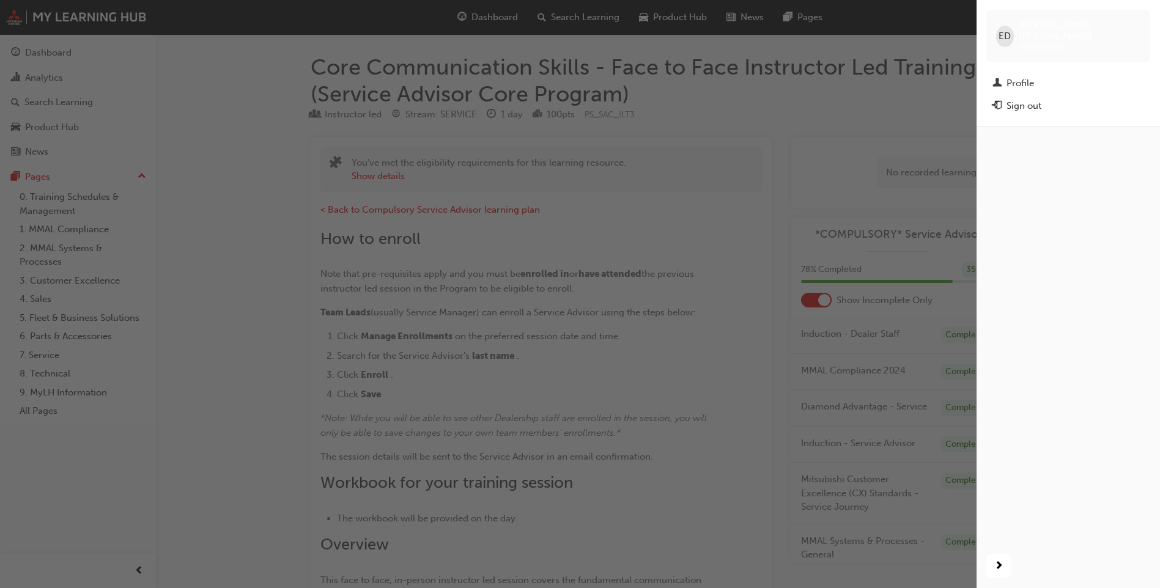
click at [1109, 106] on div "ED [PERSON_NAME] 0005980837 Profile Sign out" at bounding box center [1068, 63] width 183 height 127
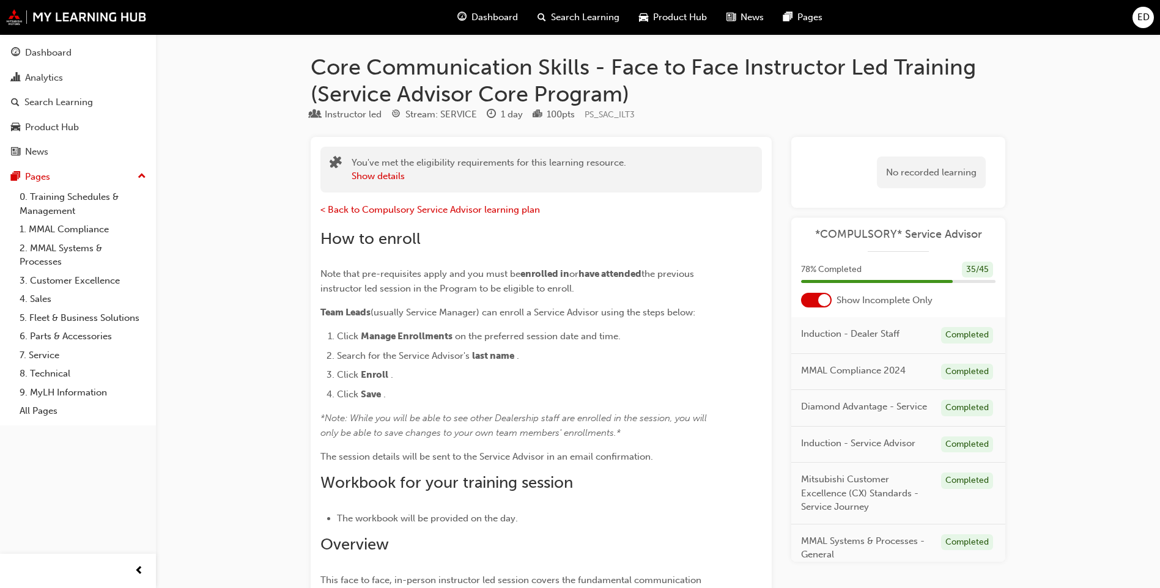
click at [1145, 14] on span "ED" at bounding box center [1144, 17] width 12 height 14
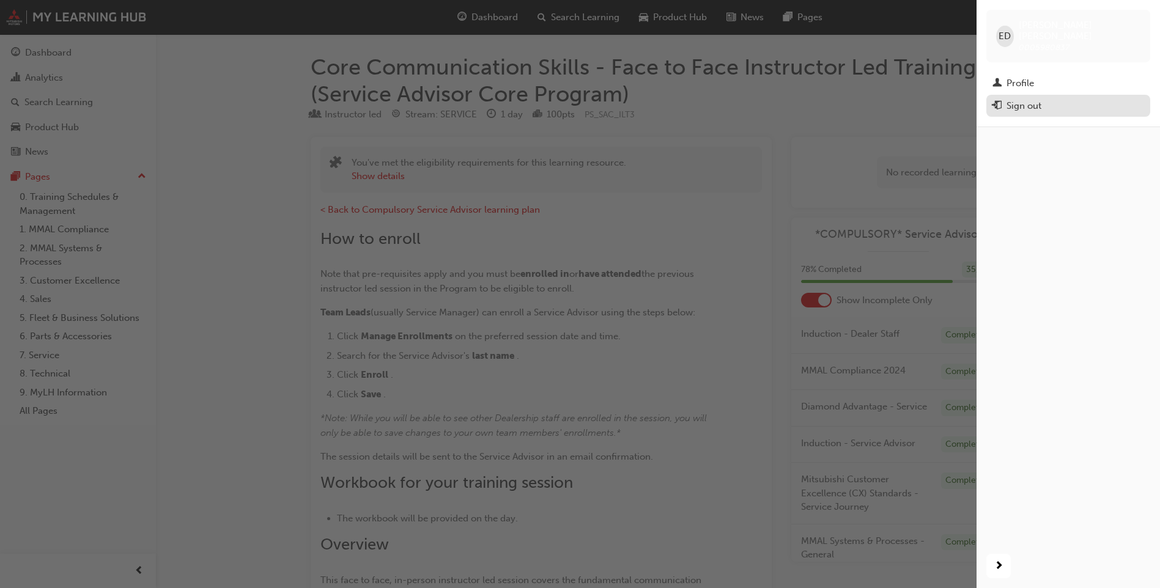
click at [1124, 98] on div "Sign out" at bounding box center [1069, 105] width 152 height 15
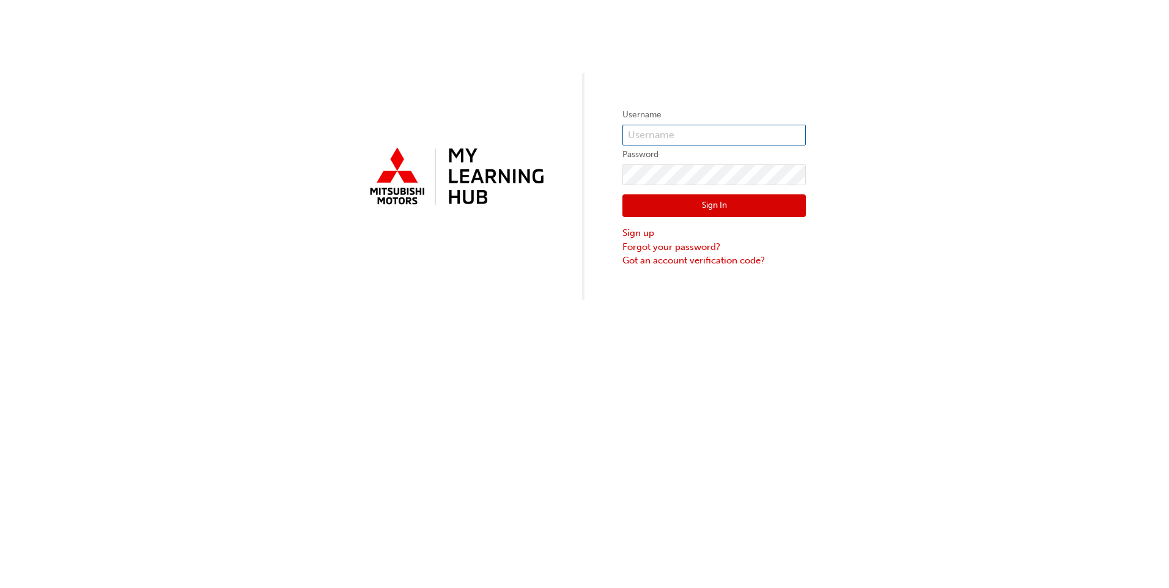
type input "0005980837"
click at [719, 210] on button "Sign In" at bounding box center [714, 206] width 183 height 23
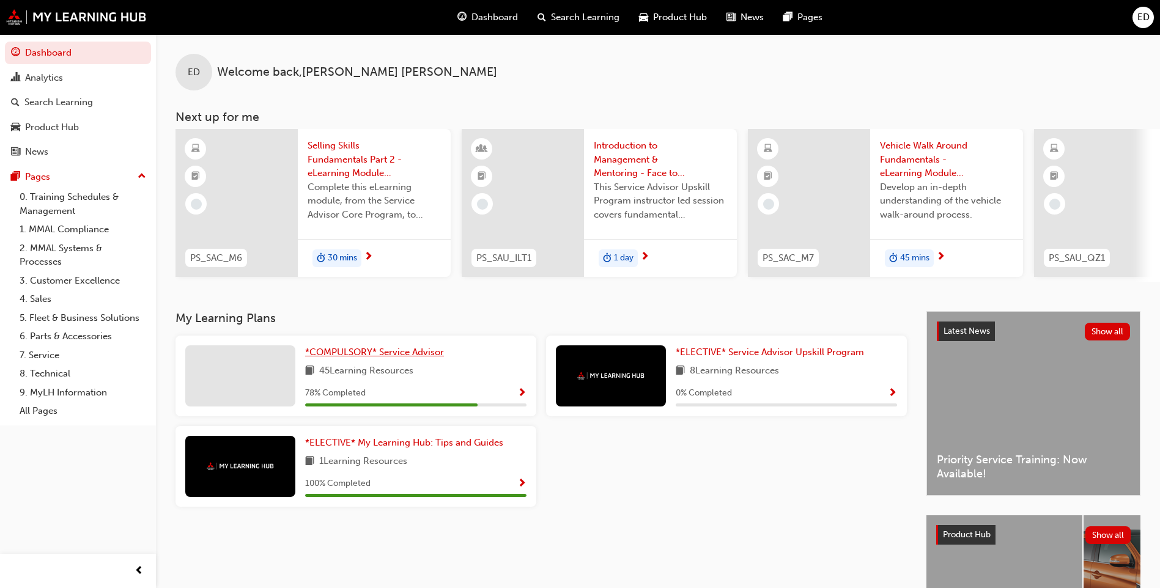
click at [396, 360] on link "*COMPULSORY* Service Advisor" at bounding box center [377, 353] width 144 height 14
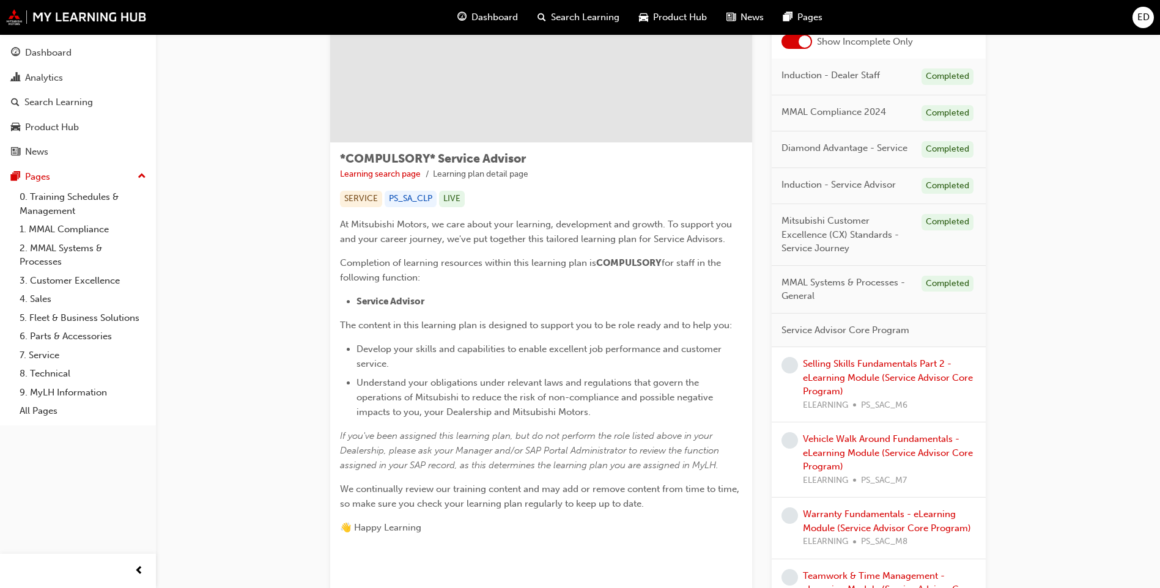
scroll to position [183, 0]
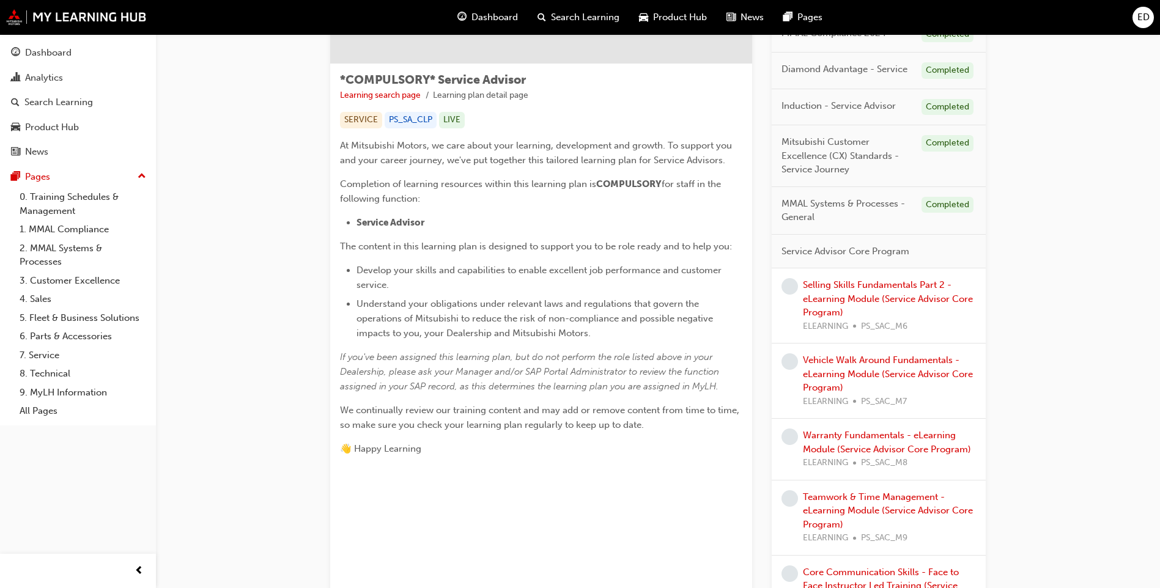
click at [890, 291] on div "Selling Skills Fundamentals Part 2 - eLearning Module (Service Advisor Core Pro…" at bounding box center [889, 305] width 173 height 55
click at [888, 300] on link "Selling Skills Fundamentals Part 2 - eLearning Module (Service Advisor Core Pro…" at bounding box center [888, 299] width 170 height 39
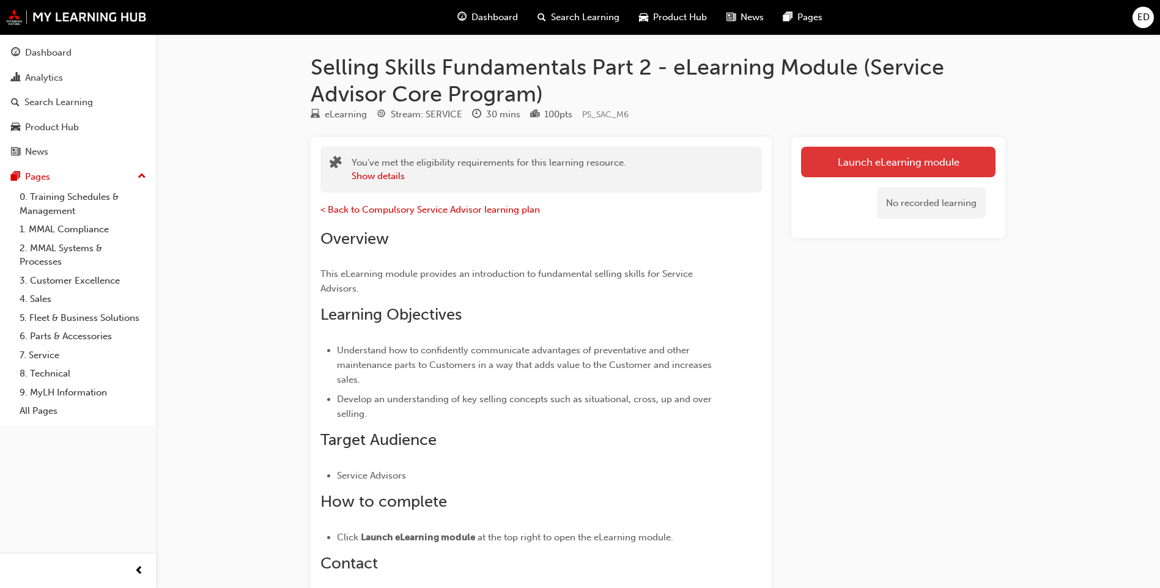
click at [852, 157] on link "Launch eLearning module" at bounding box center [898, 162] width 195 height 31
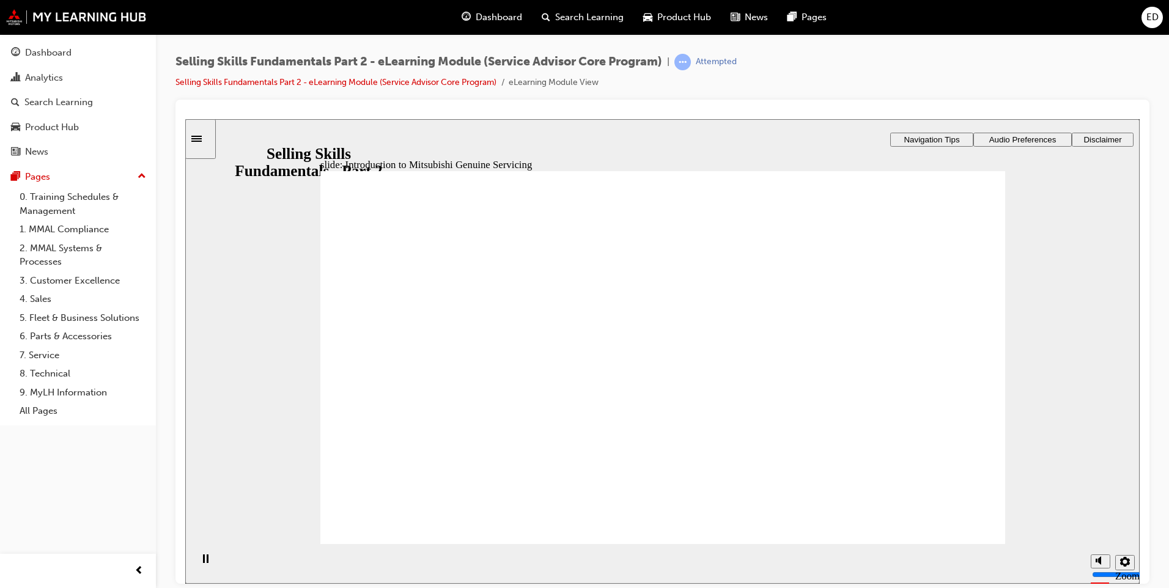
drag, startPoint x: 919, startPoint y: 416, endPoint x: 910, endPoint y: 436, distance: 22.4
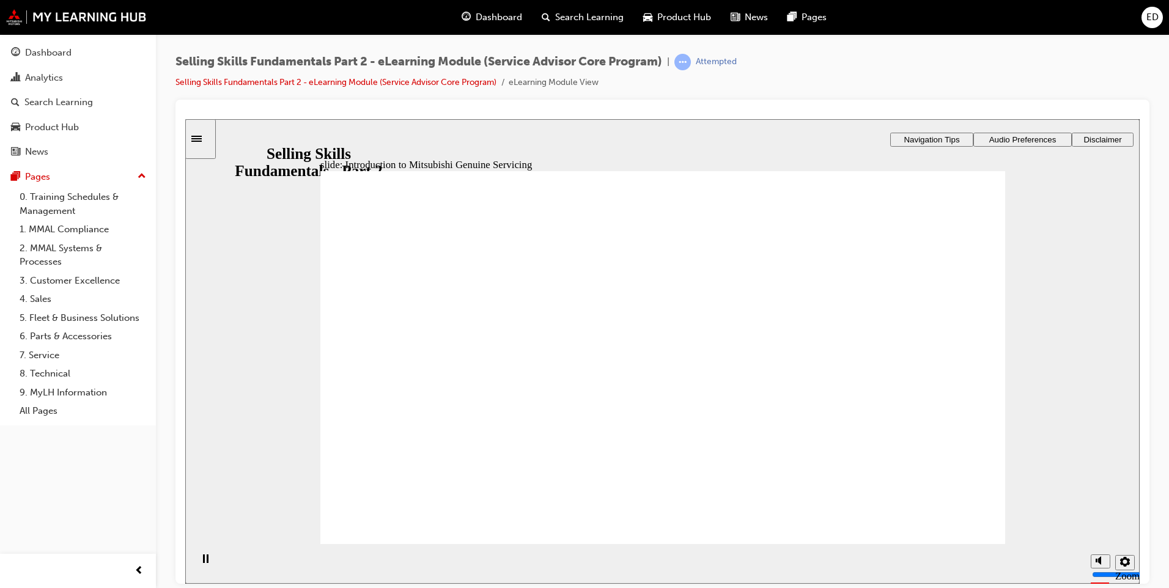
click at [965, 566] on section "Playback Speed 2 1.75 1.5 1.25 Normal" at bounding box center [662, 564] width 955 height 40
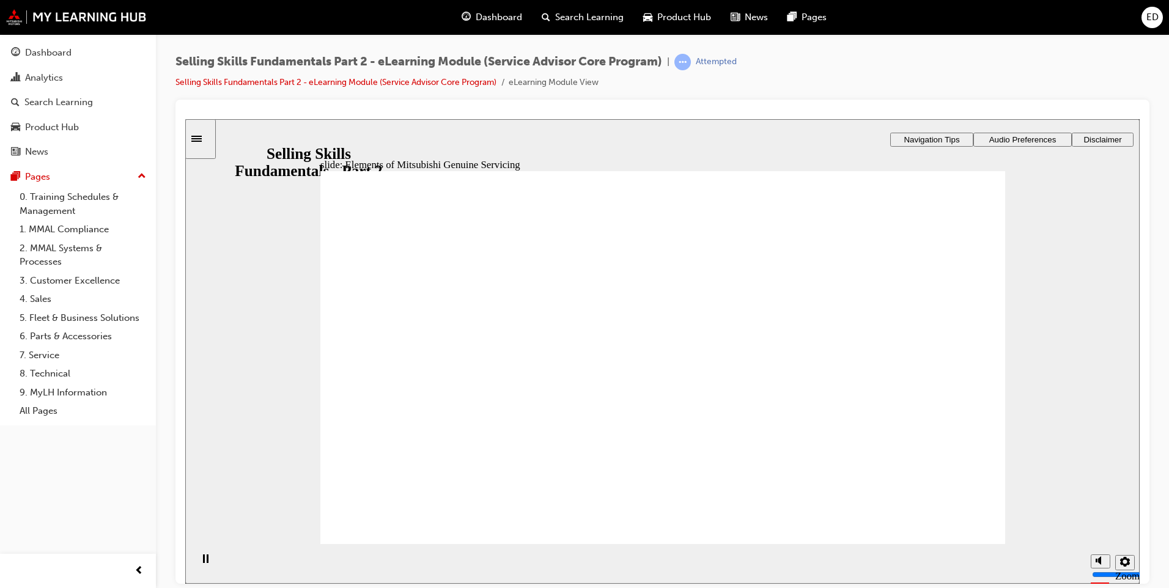
drag, startPoint x: 634, startPoint y: 432, endPoint x: 713, endPoint y: 379, distance: 96.0
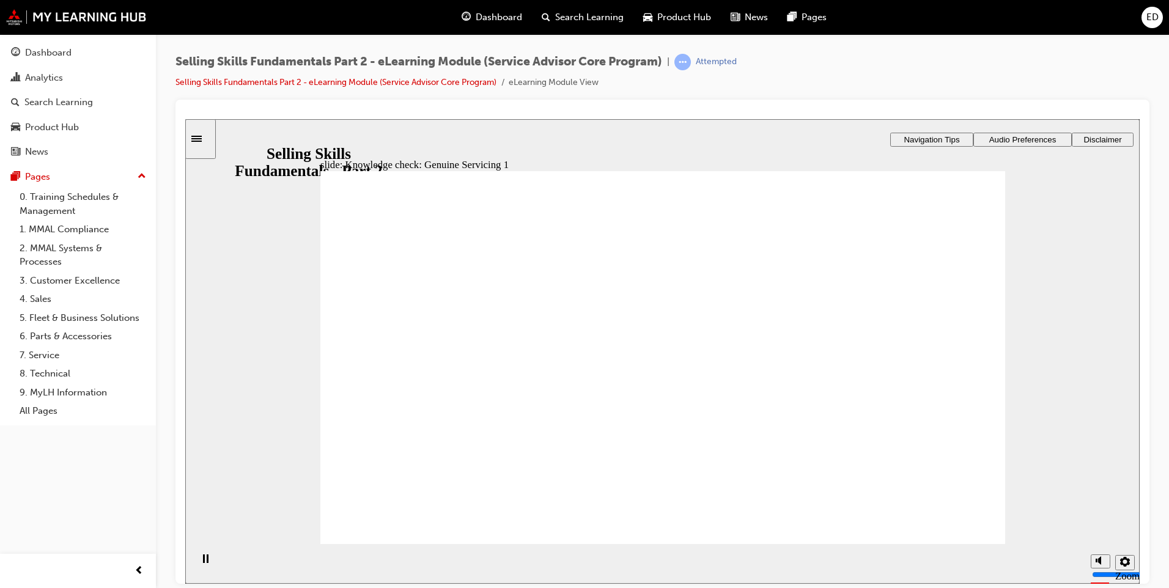
drag, startPoint x: 894, startPoint y: 430, endPoint x: 921, endPoint y: 306, distance: 126.9
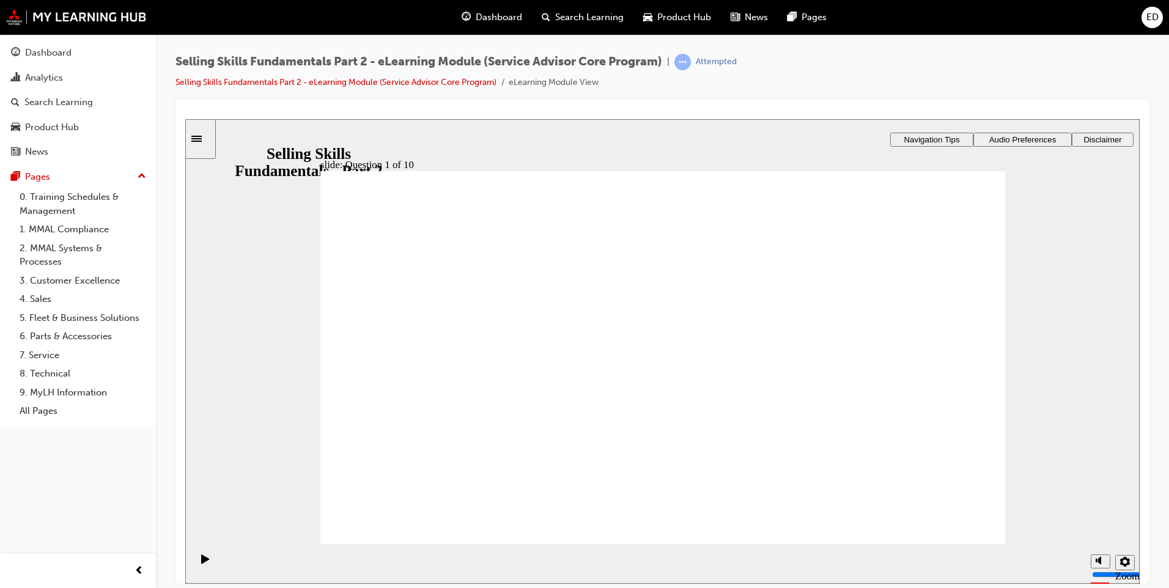
checkbox input "false"
checkbox input "true"
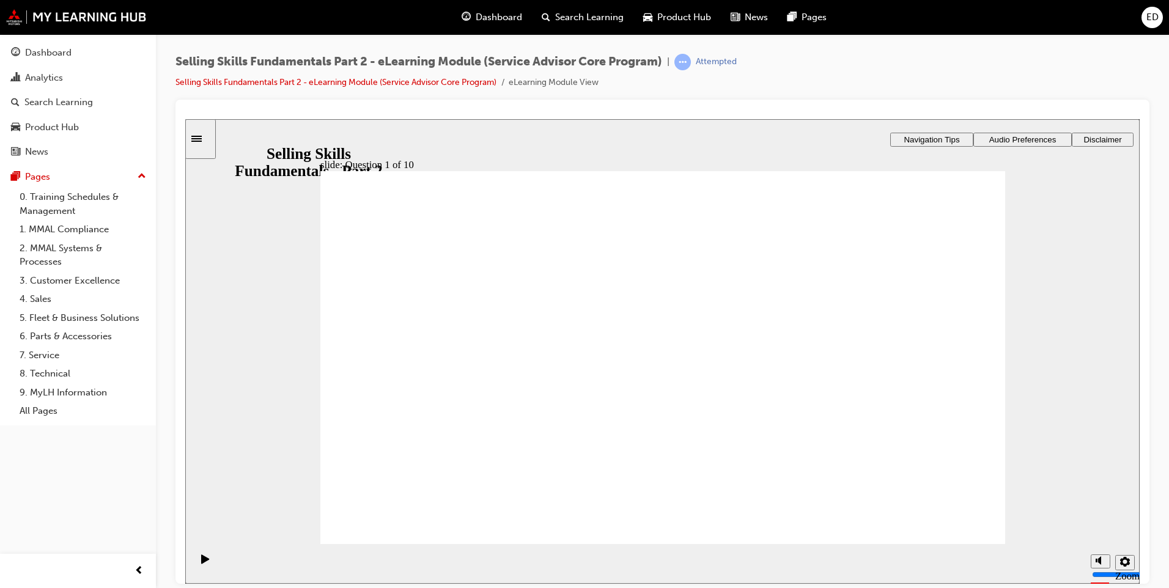
checkbox input "true"
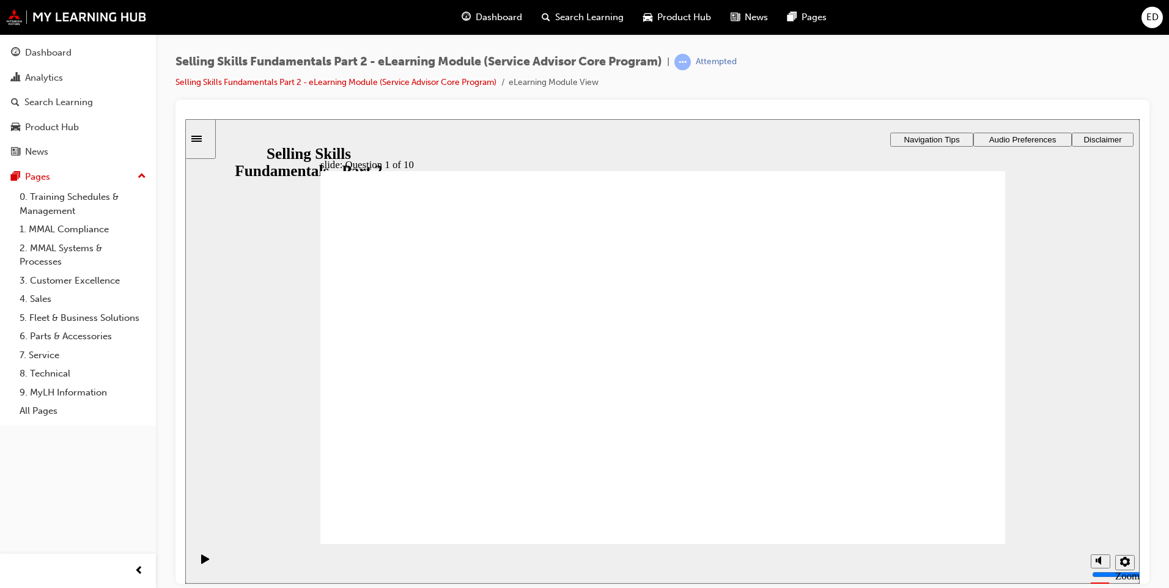
click at [848, 297] on div "slide: Question 2 of 10 Evidence Benefit Function Feature Rectangle 1 Rectangle…" at bounding box center [662, 291] width 955 height 344
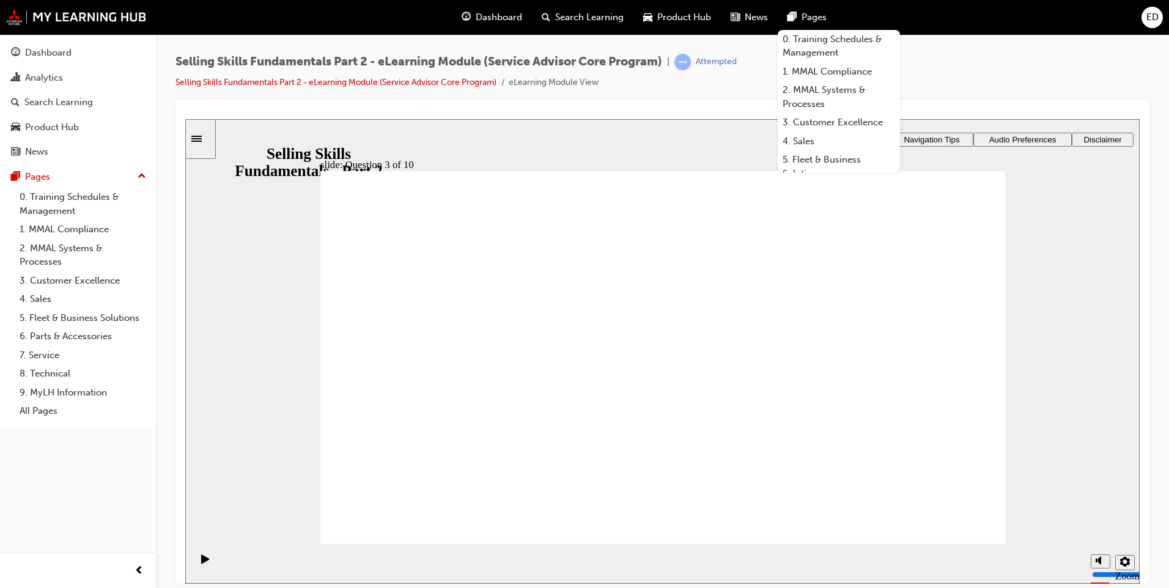
radio input "false"
radio input "true"
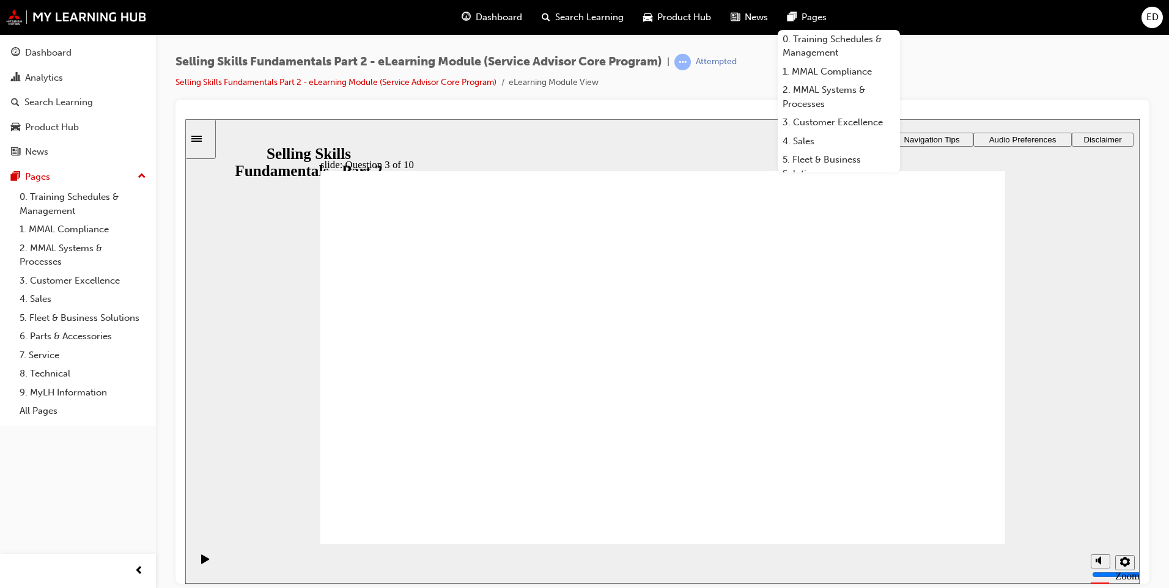
radio input "true"
